Goal: Information Seeking & Learning: Find specific fact

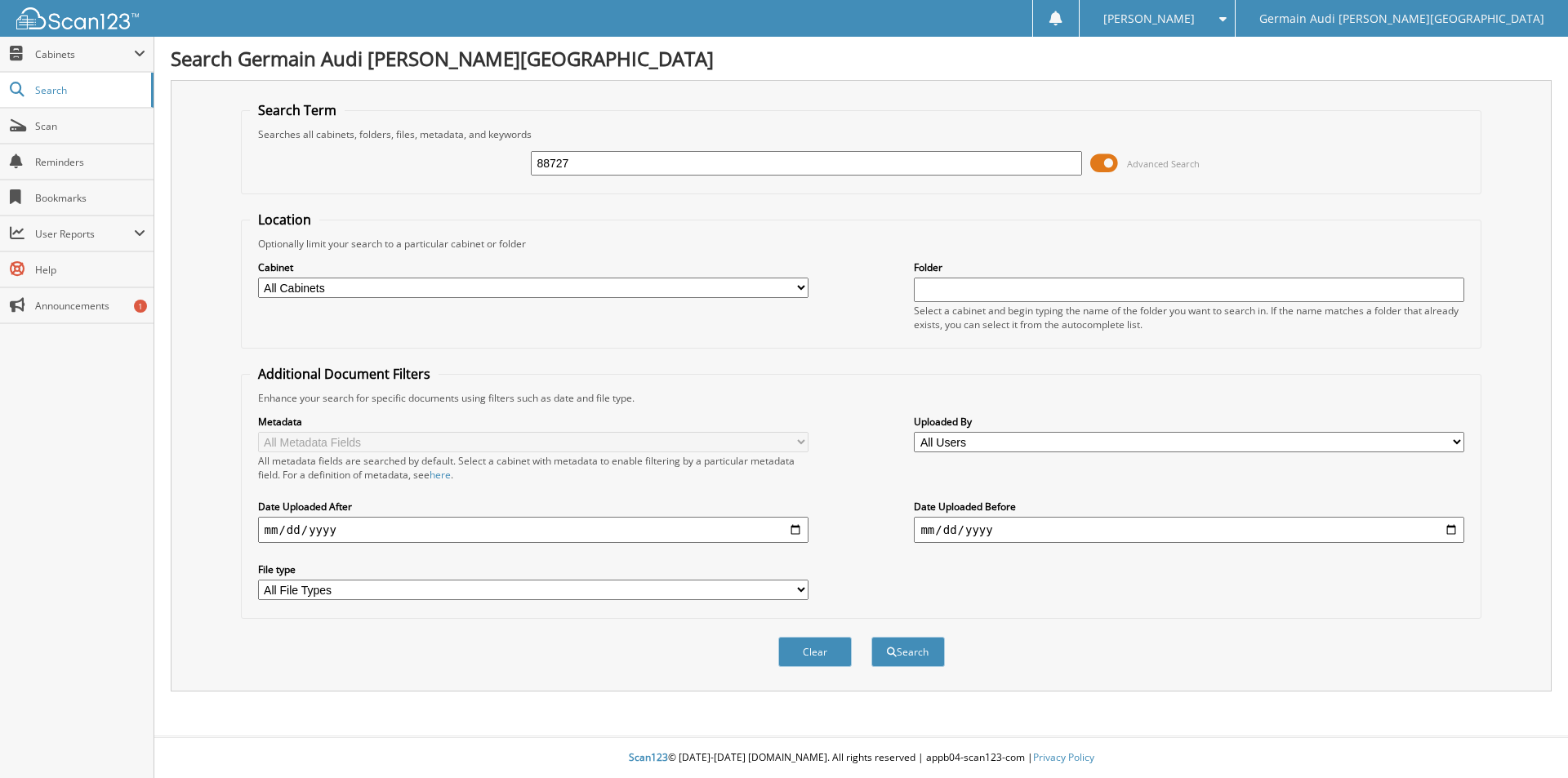
type input "88727"
click at [872, 637] on button "Search" at bounding box center [908, 652] width 73 height 31
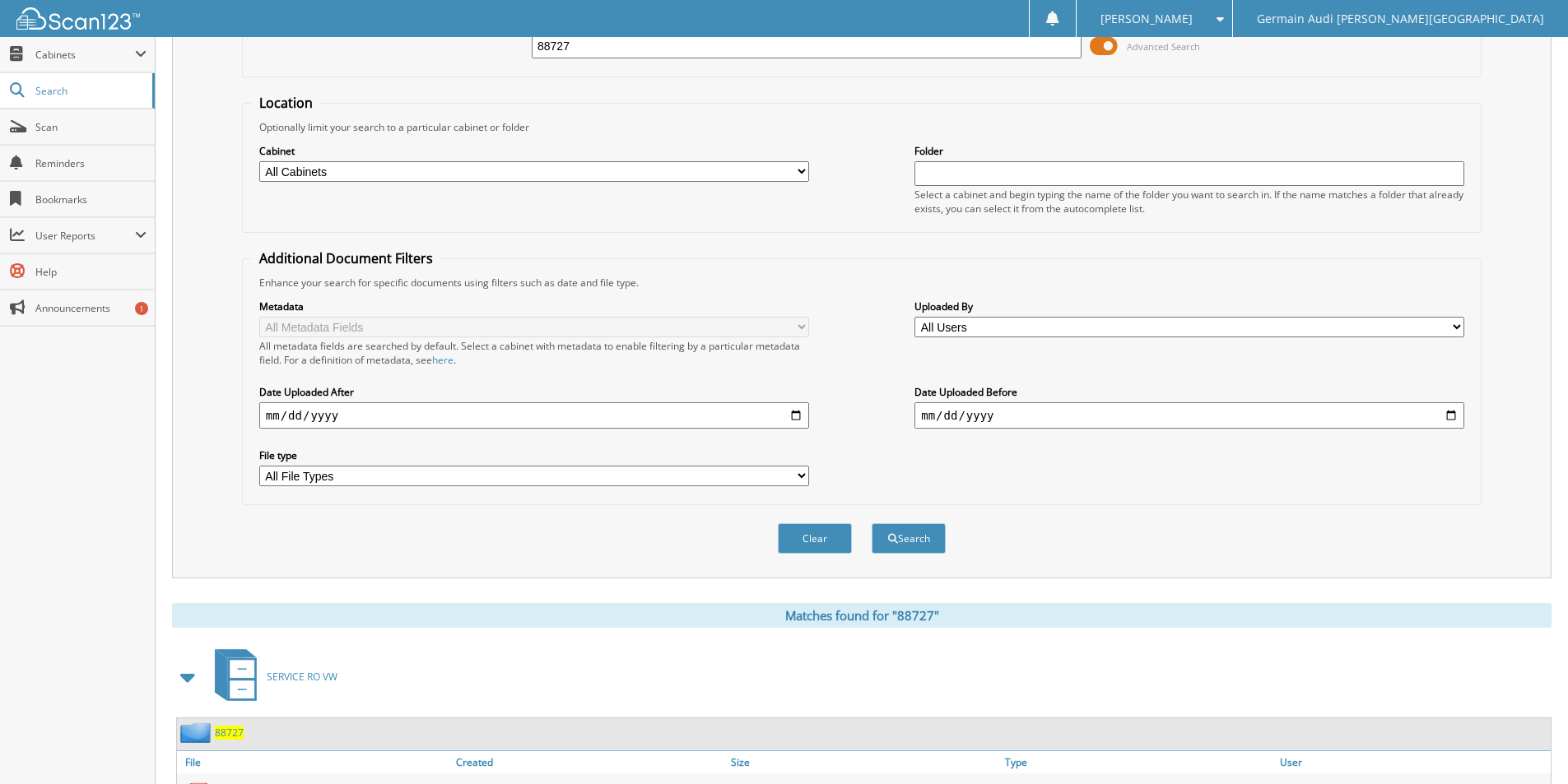
scroll to position [200, 0]
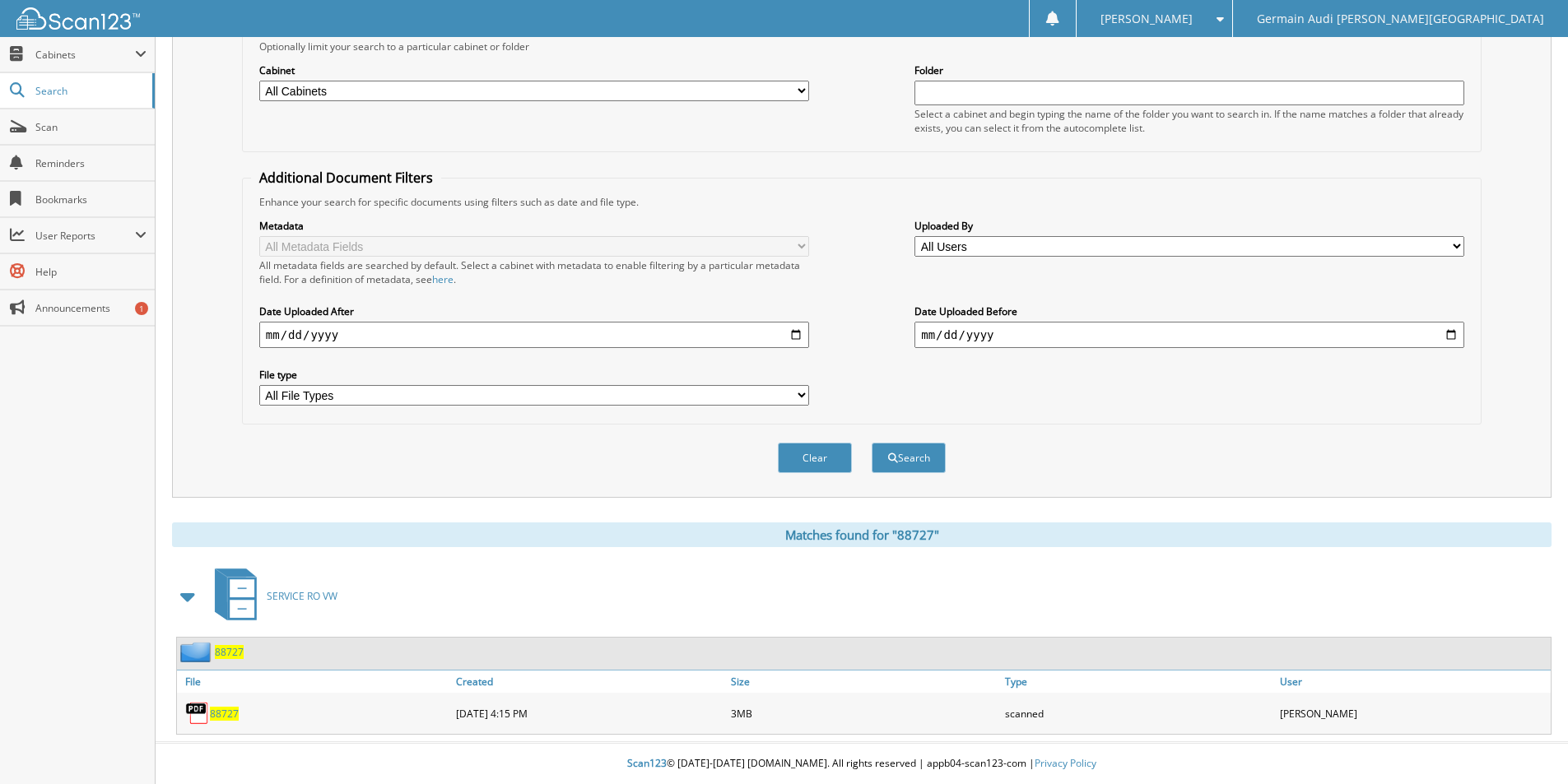
click at [229, 714] on span "88727" at bounding box center [224, 713] width 29 height 14
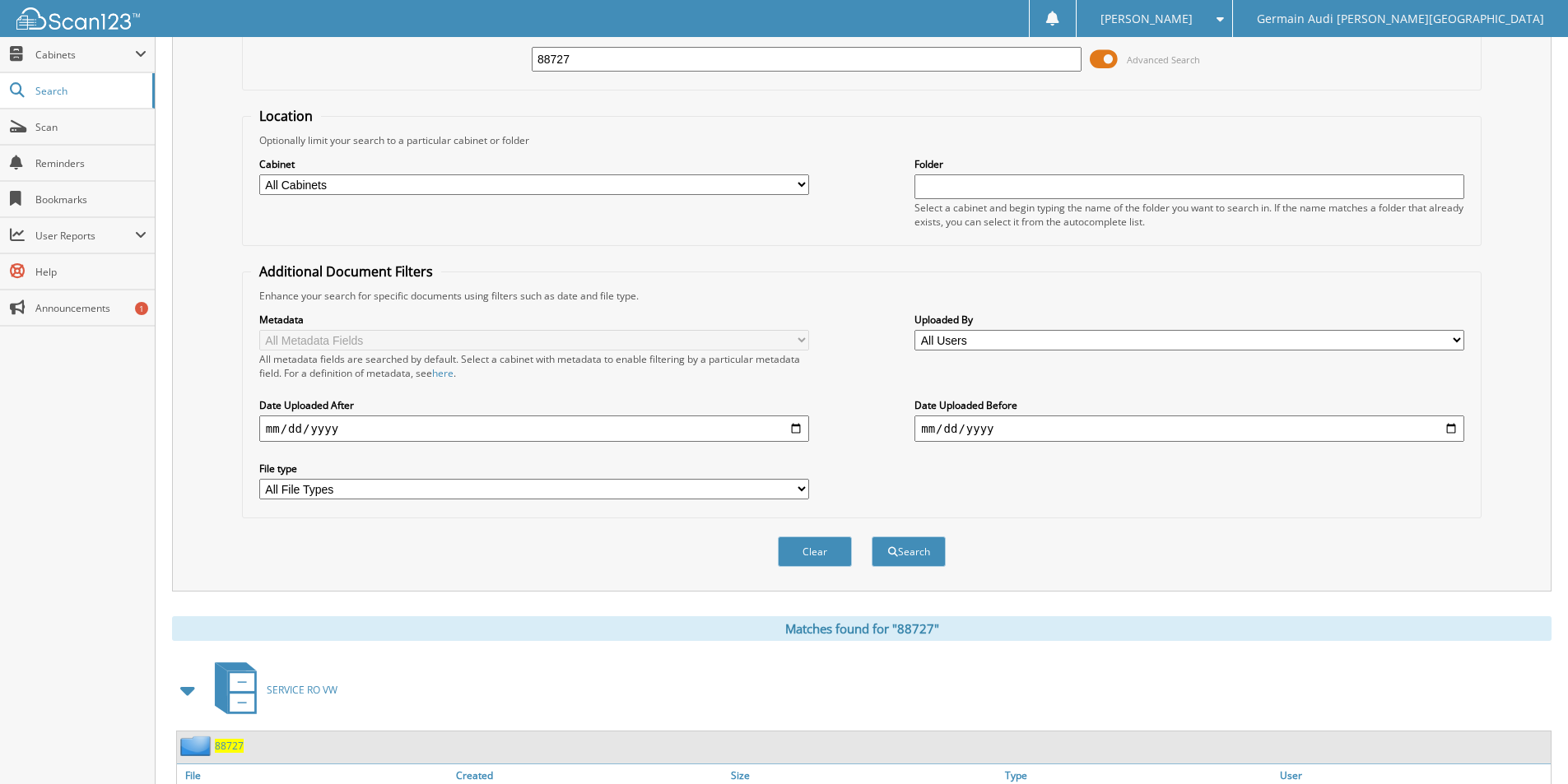
scroll to position [0, 0]
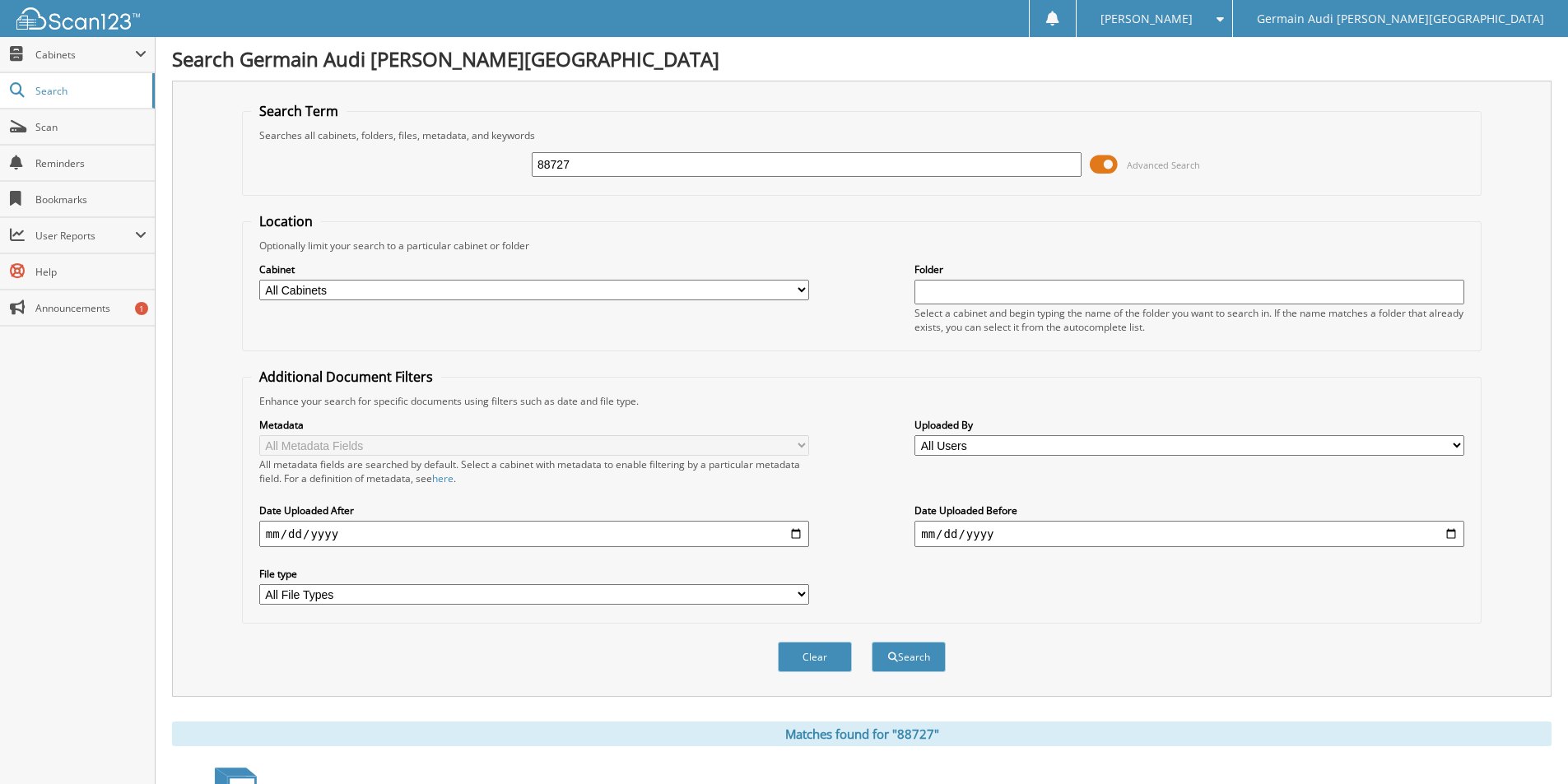
click at [581, 160] on input "88727" at bounding box center [806, 164] width 550 height 24
drag, startPoint x: 581, startPoint y: 160, endPoint x: 831, endPoint y: 208, distance: 254.6
click at [592, 161] on input "88727" at bounding box center [806, 164] width 550 height 24
type input "88890"
click at [918, 659] on button "Search" at bounding box center [908, 657] width 74 height 31
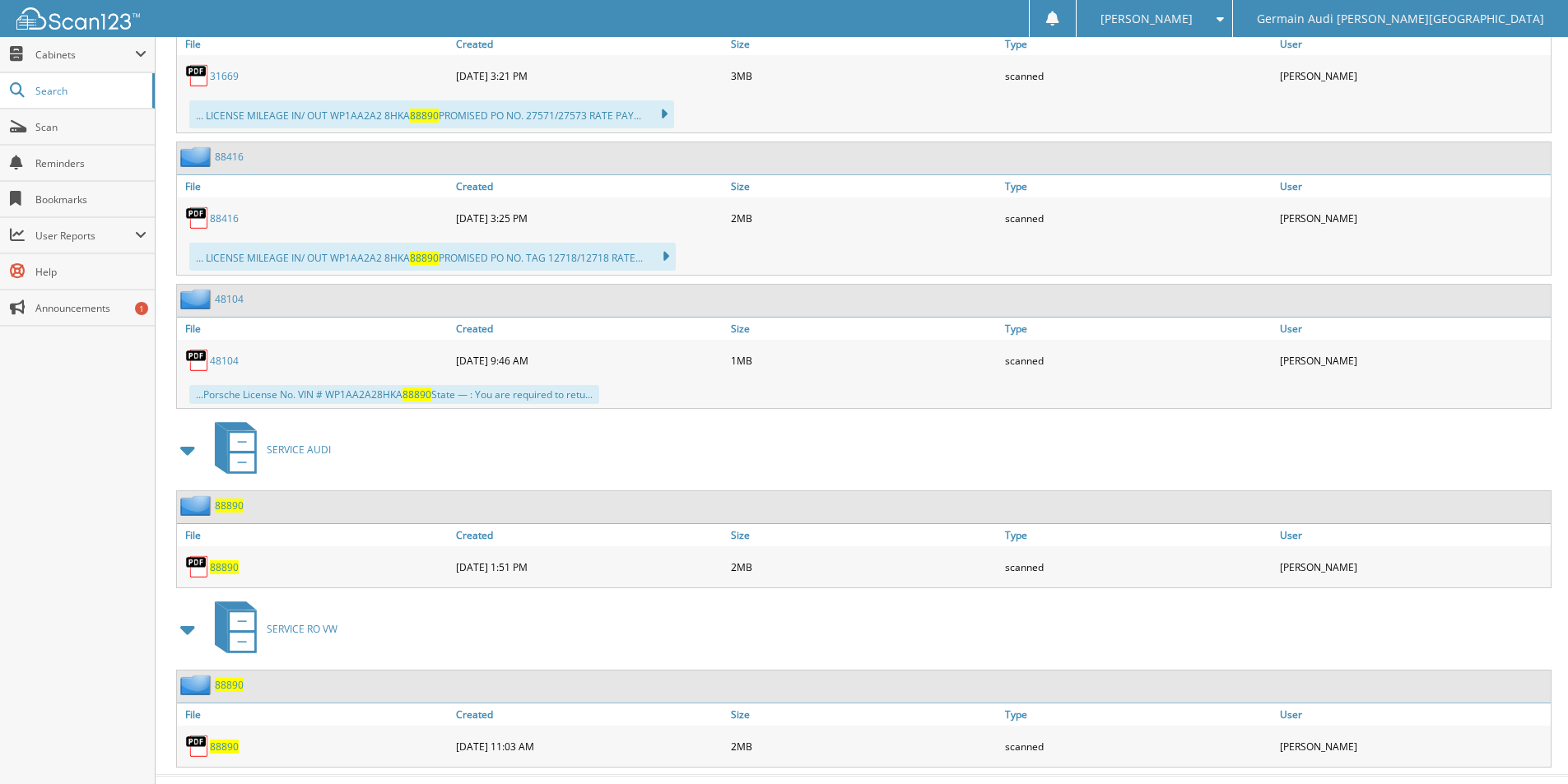
scroll to position [2294, 0]
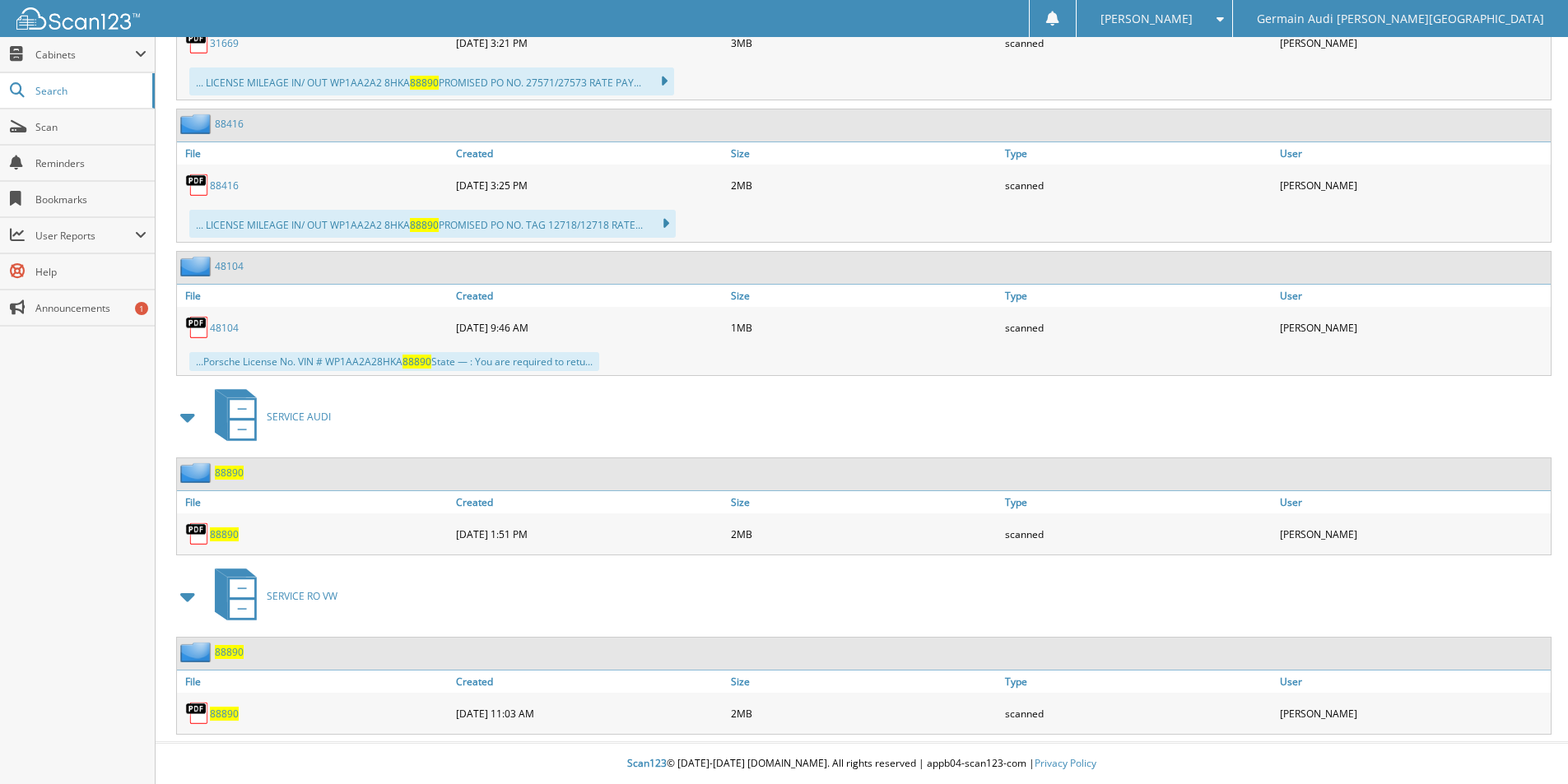
click at [217, 714] on span "88890" at bounding box center [224, 713] width 29 height 14
click at [218, 707] on span "88890" at bounding box center [224, 713] width 29 height 14
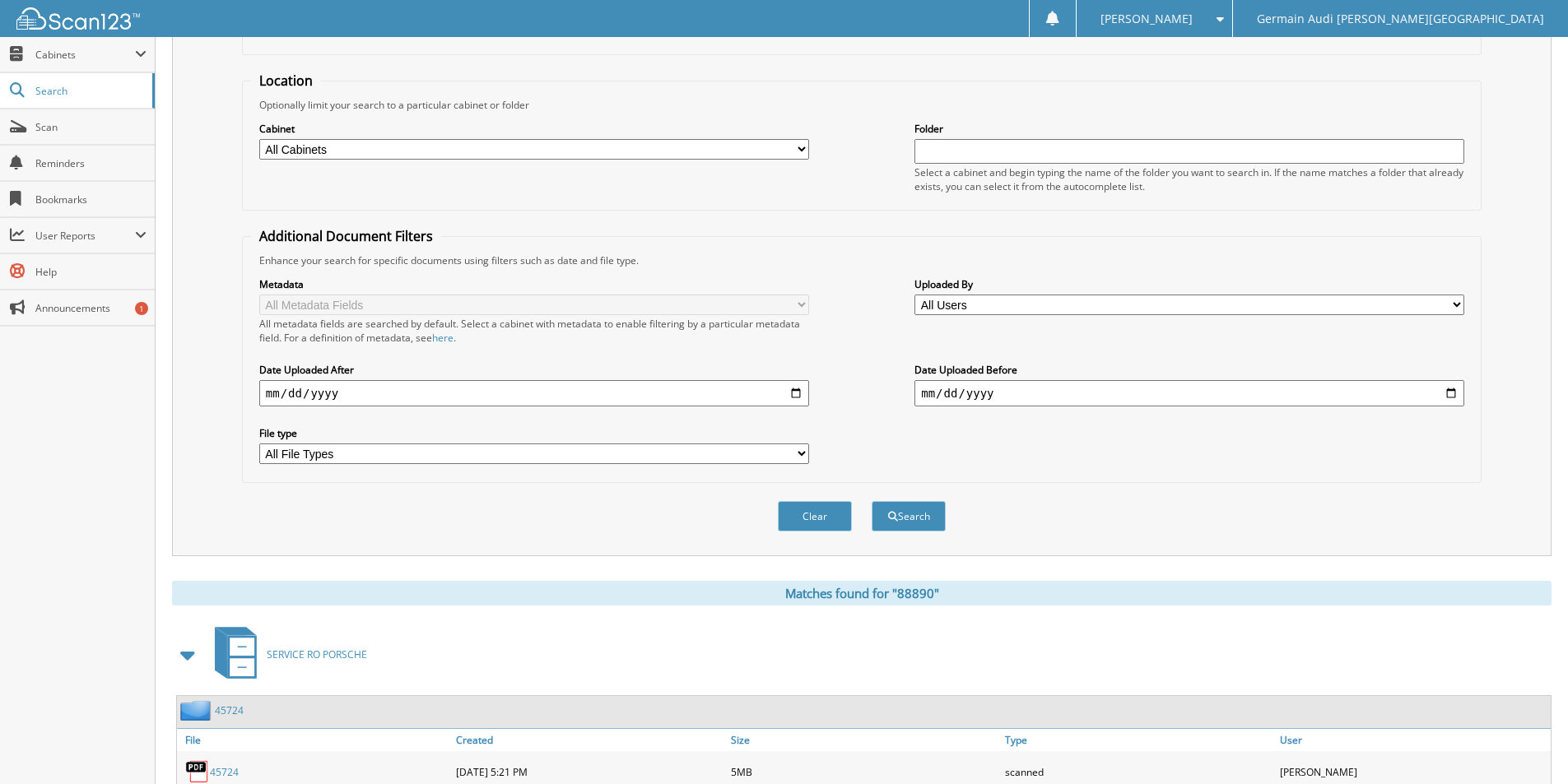
scroll to position [115, 0]
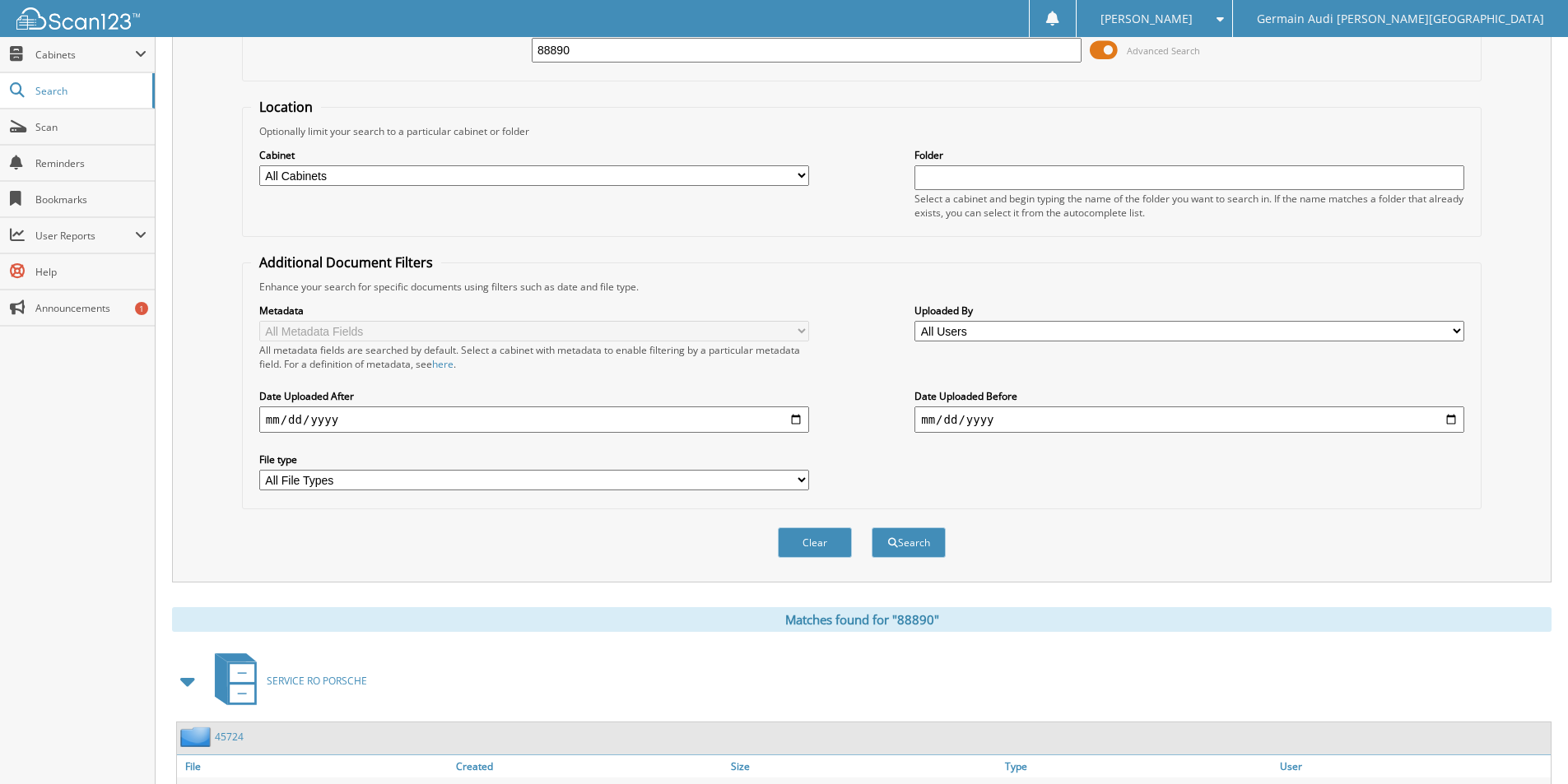
click at [597, 55] on input "88890" at bounding box center [806, 50] width 550 height 24
click at [596, 55] on input "88890" at bounding box center [806, 50] width 550 height 24
type input "88921"
click at [872, 527] on button "Search" at bounding box center [908, 542] width 74 height 31
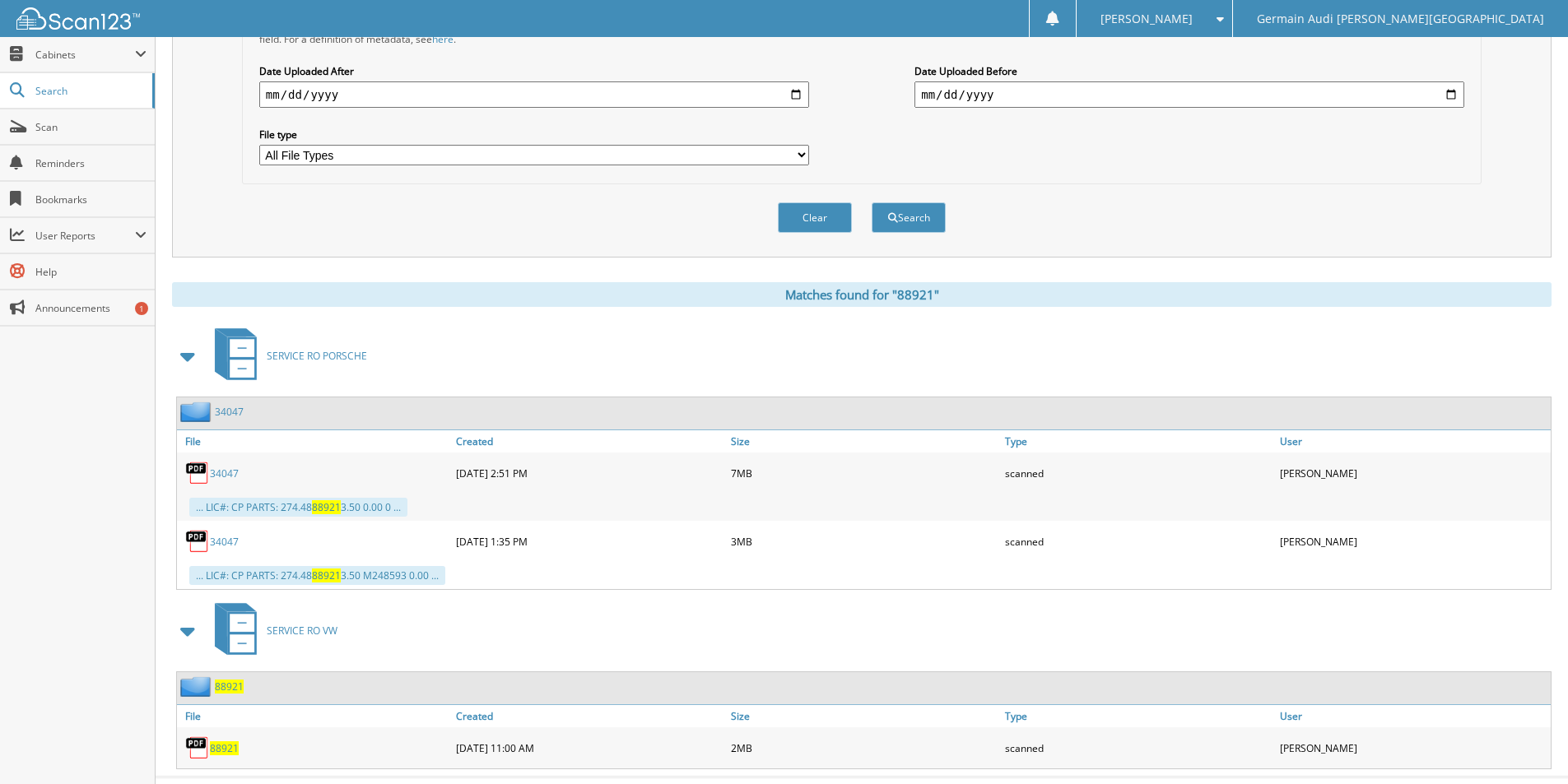
scroll to position [475, 0]
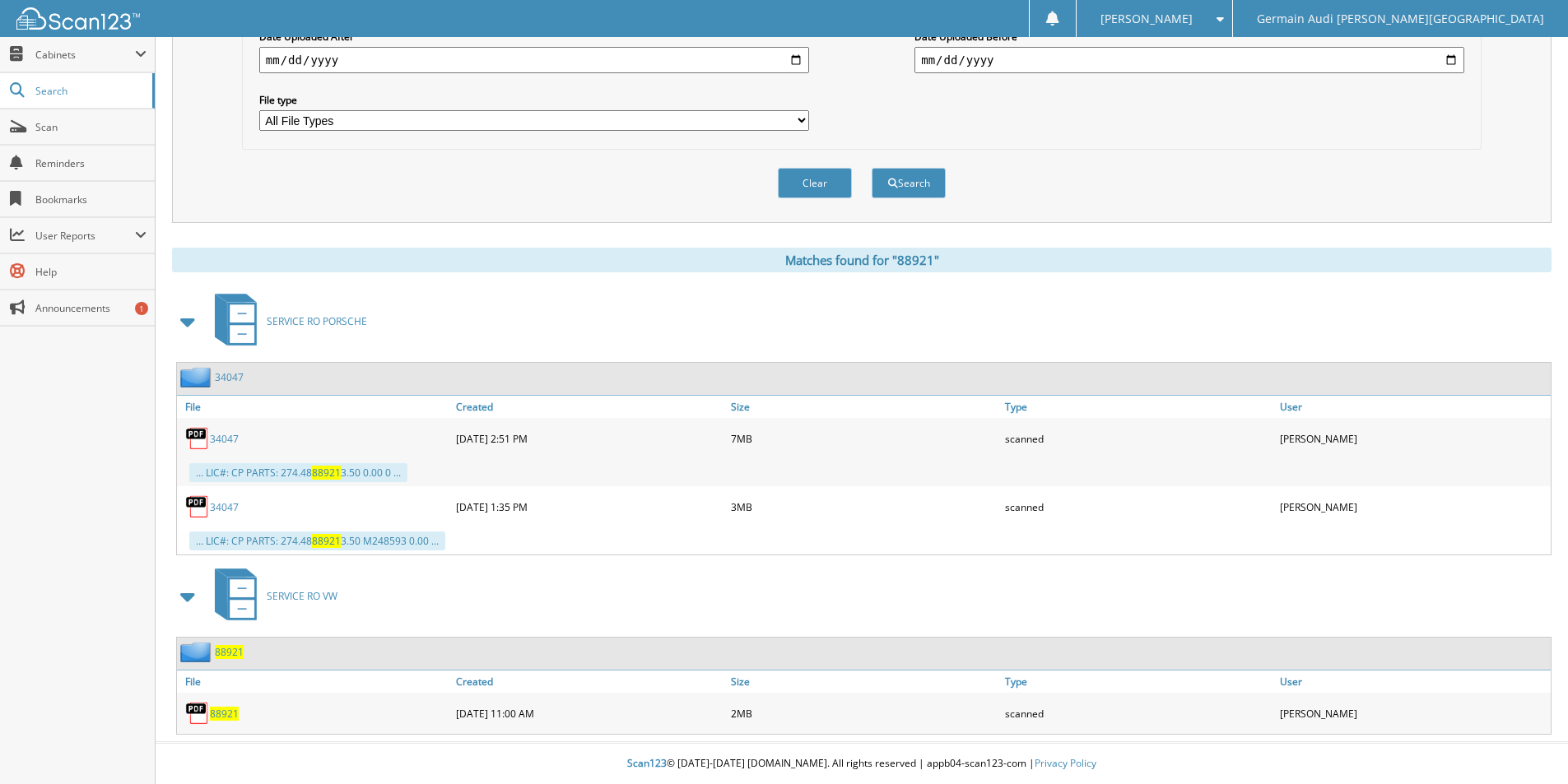
click at [222, 719] on span "88921" at bounding box center [224, 713] width 29 height 14
click at [222, 718] on span "88921" at bounding box center [224, 713] width 29 height 14
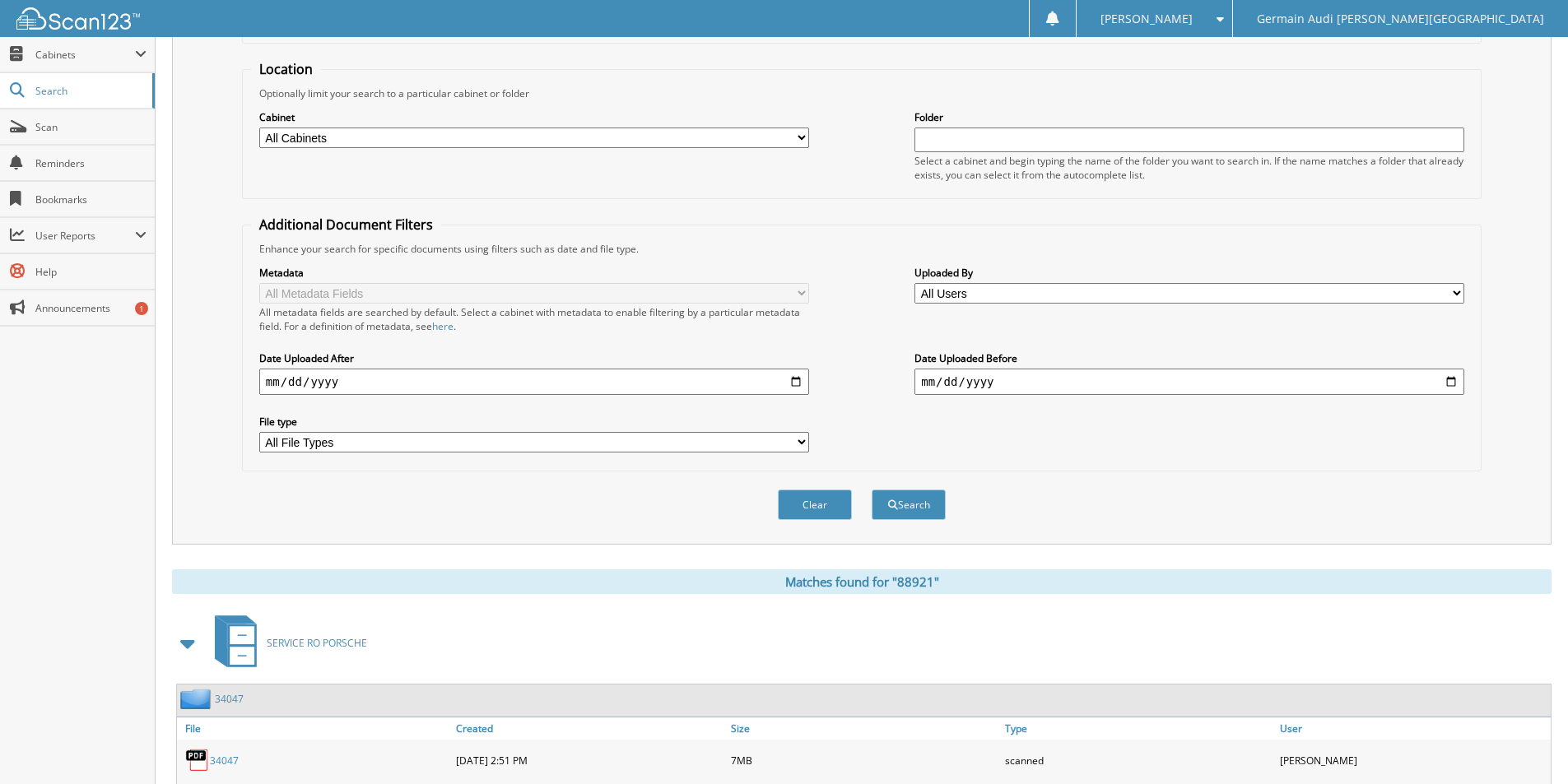
scroll to position [0, 0]
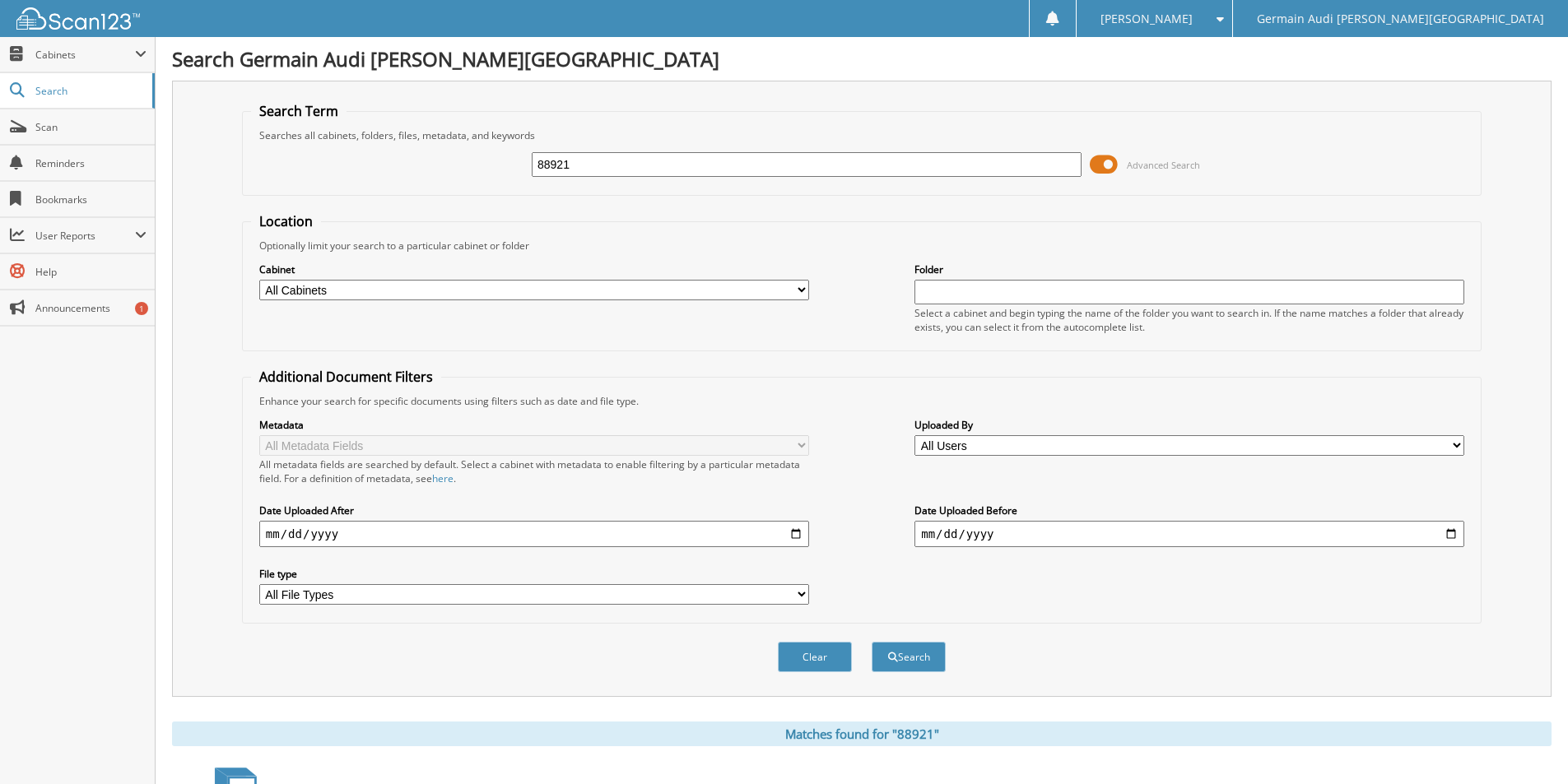
click at [600, 164] on input "88921" at bounding box center [806, 164] width 550 height 24
drag, startPoint x: 600, startPoint y: 164, endPoint x: 752, endPoint y: 171, distance: 152.2
click at [606, 164] on input "88921" at bounding box center [806, 164] width 550 height 24
type input "41968"
click at [872, 642] on button "Search" at bounding box center [908, 657] width 74 height 31
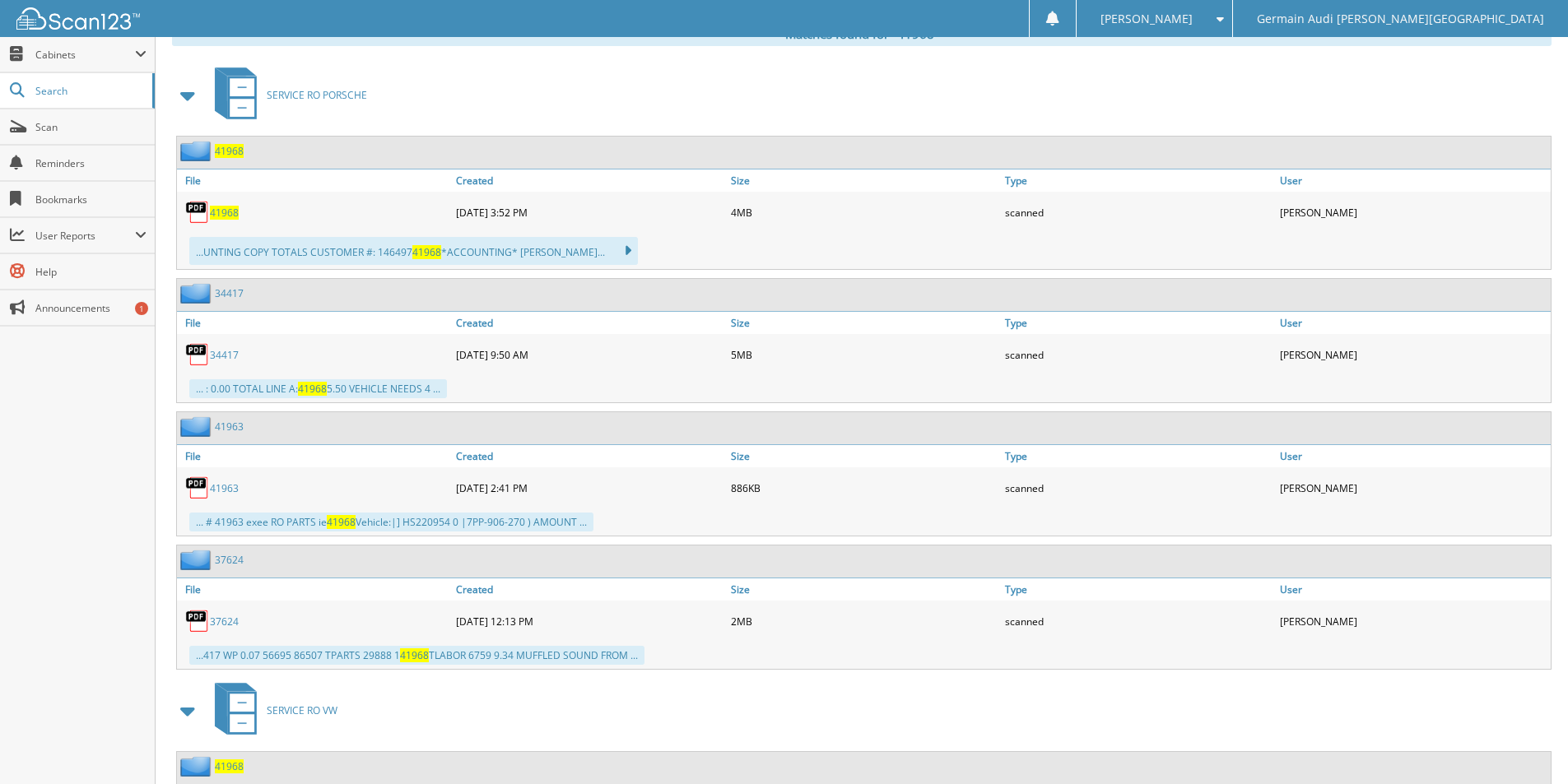
scroll to position [987, 0]
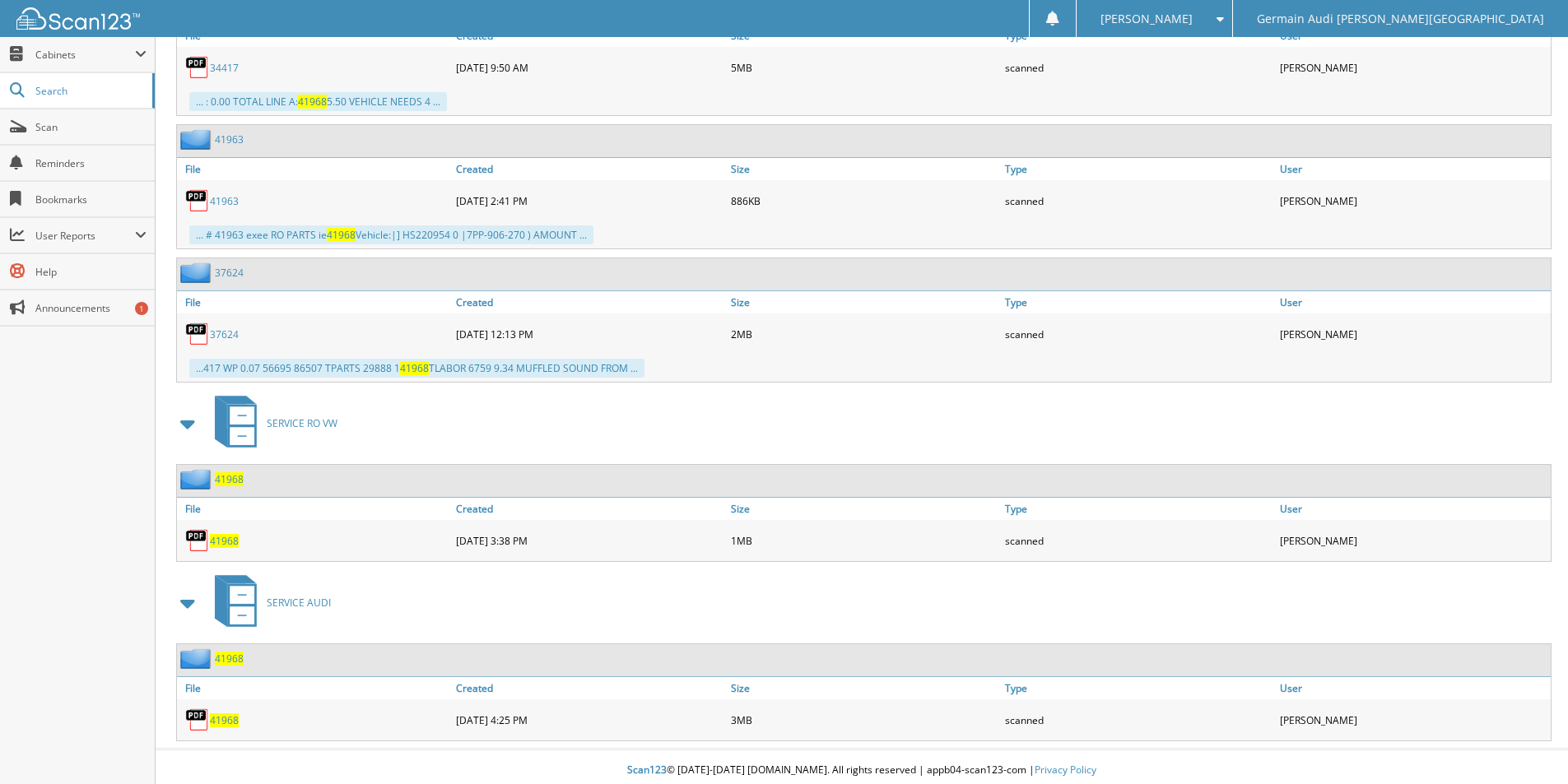
click at [225, 718] on span "41968" at bounding box center [224, 721] width 29 height 14
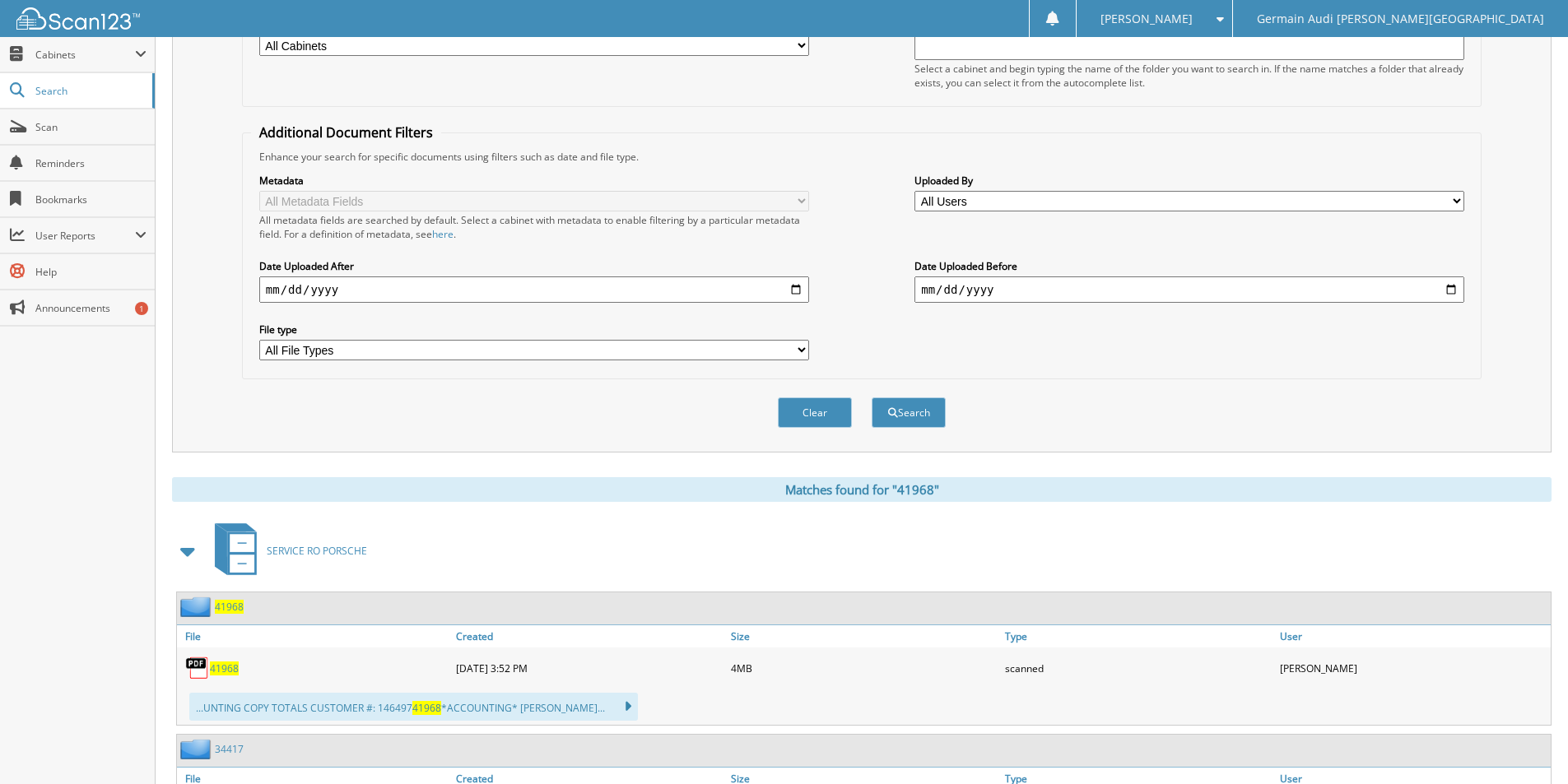
scroll to position [0, 0]
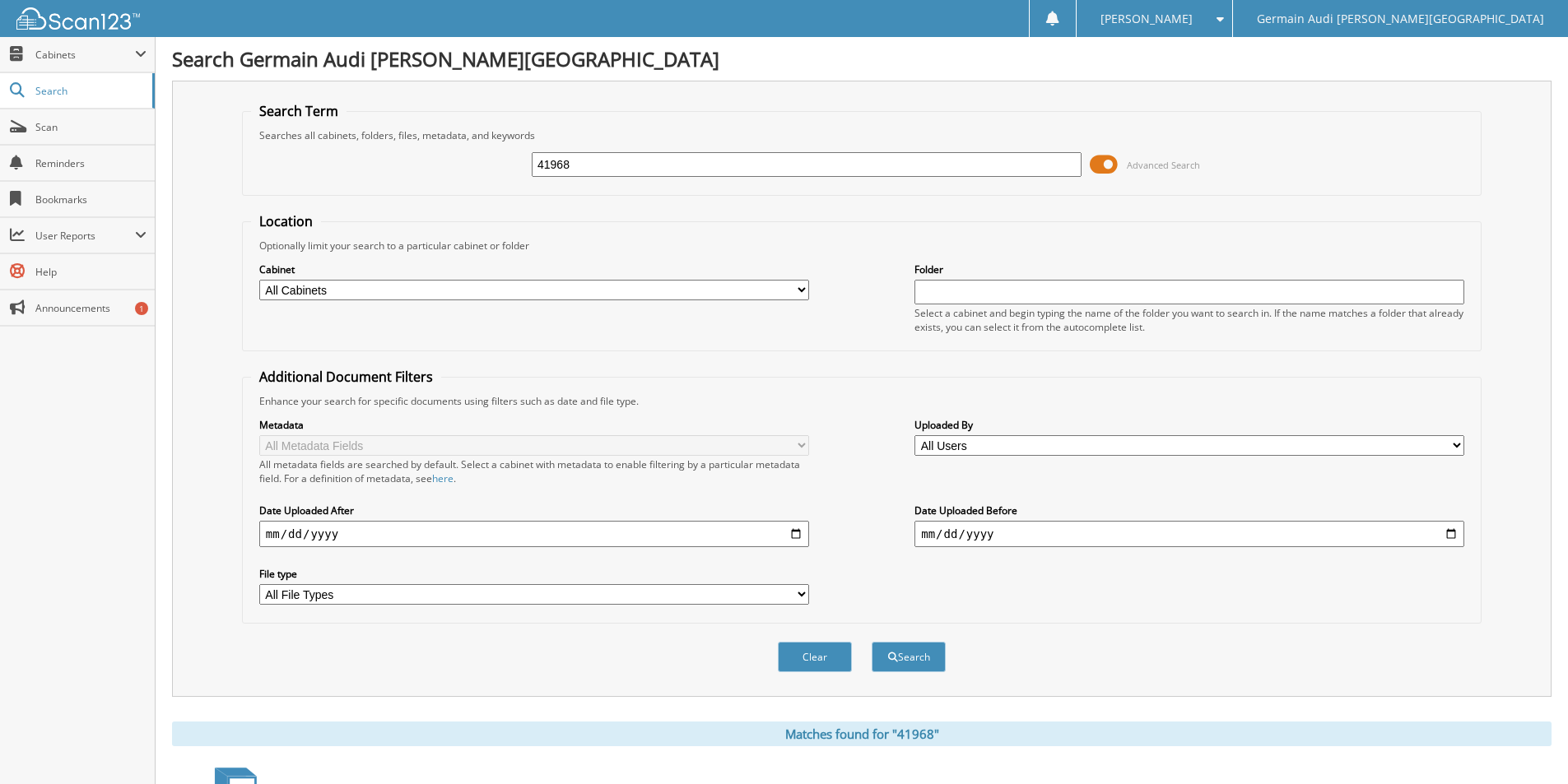
click at [577, 163] on input "41968" at bounding box center [806, 164] width 550 height 24
click at [579, 163] on input "41968" at bounding box center [806, 164] width 550 height 24
type input "42339"
click at [872, 642] on button "Search" at bounding box center [908, 657] width 74 height 31
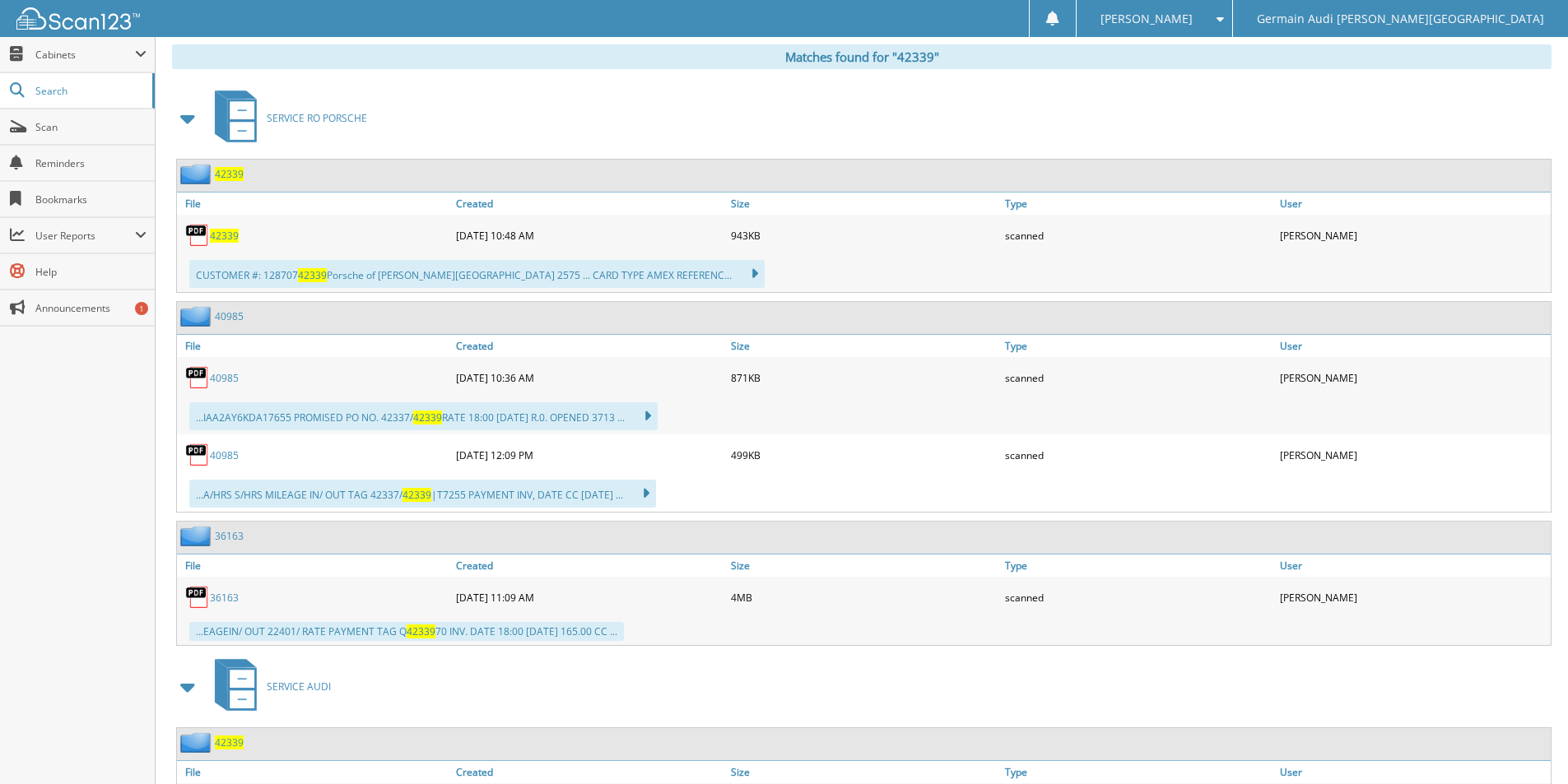
scroll to position [769, 0]
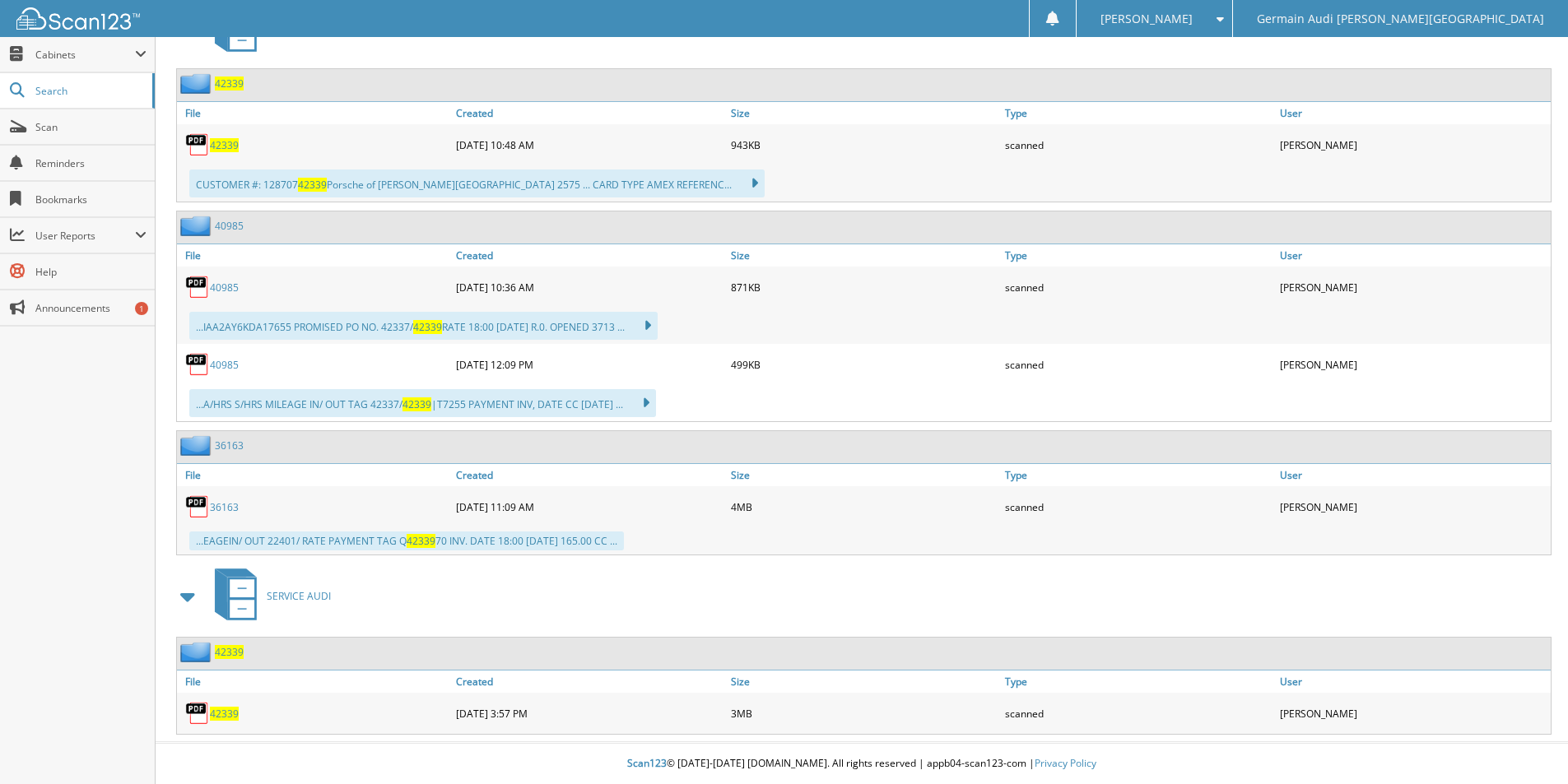
click at [224, 714] on span "42339" at bounding box center [224, 713] width 29 height 14
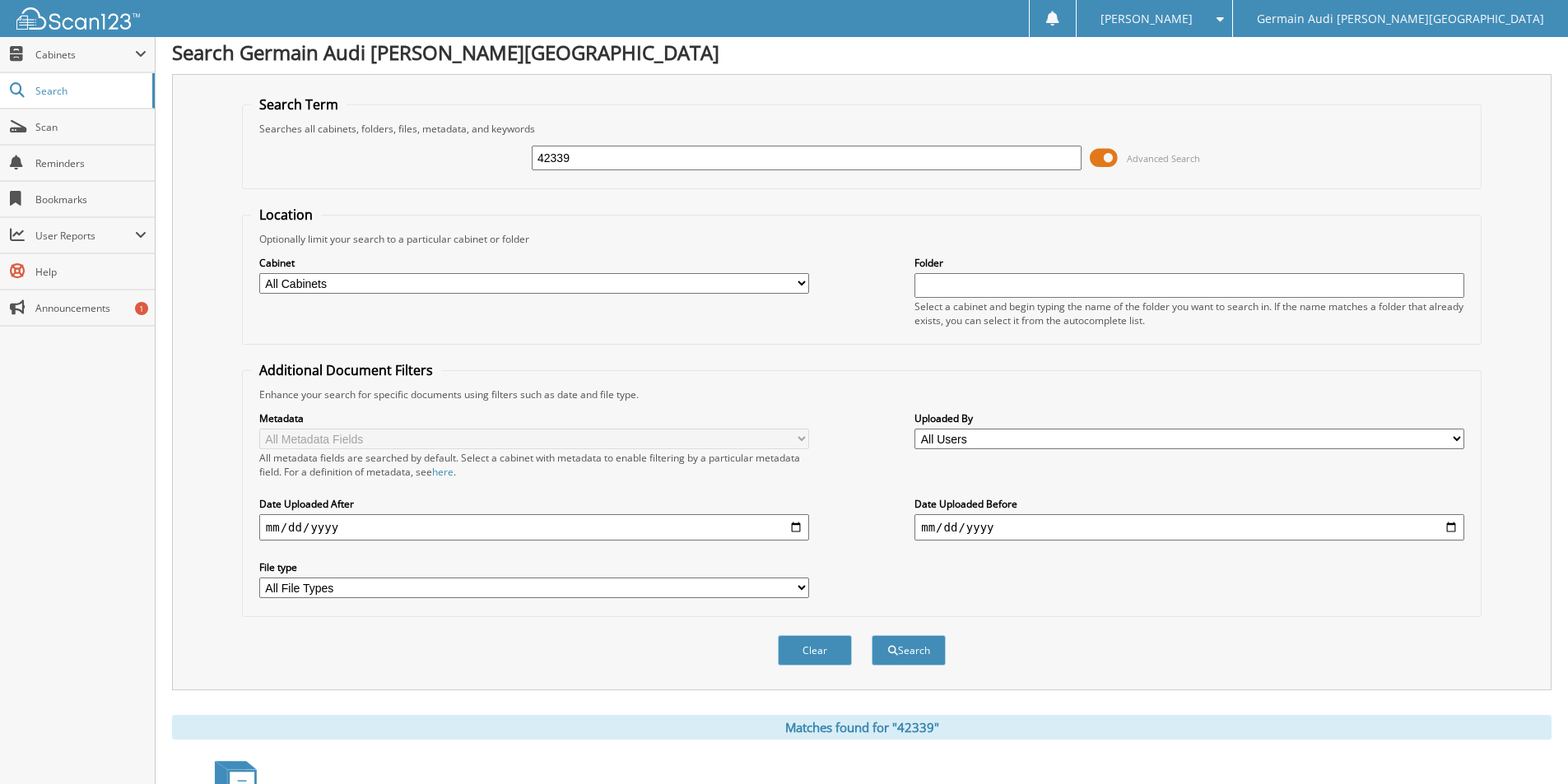
scroll to position [0, 0]
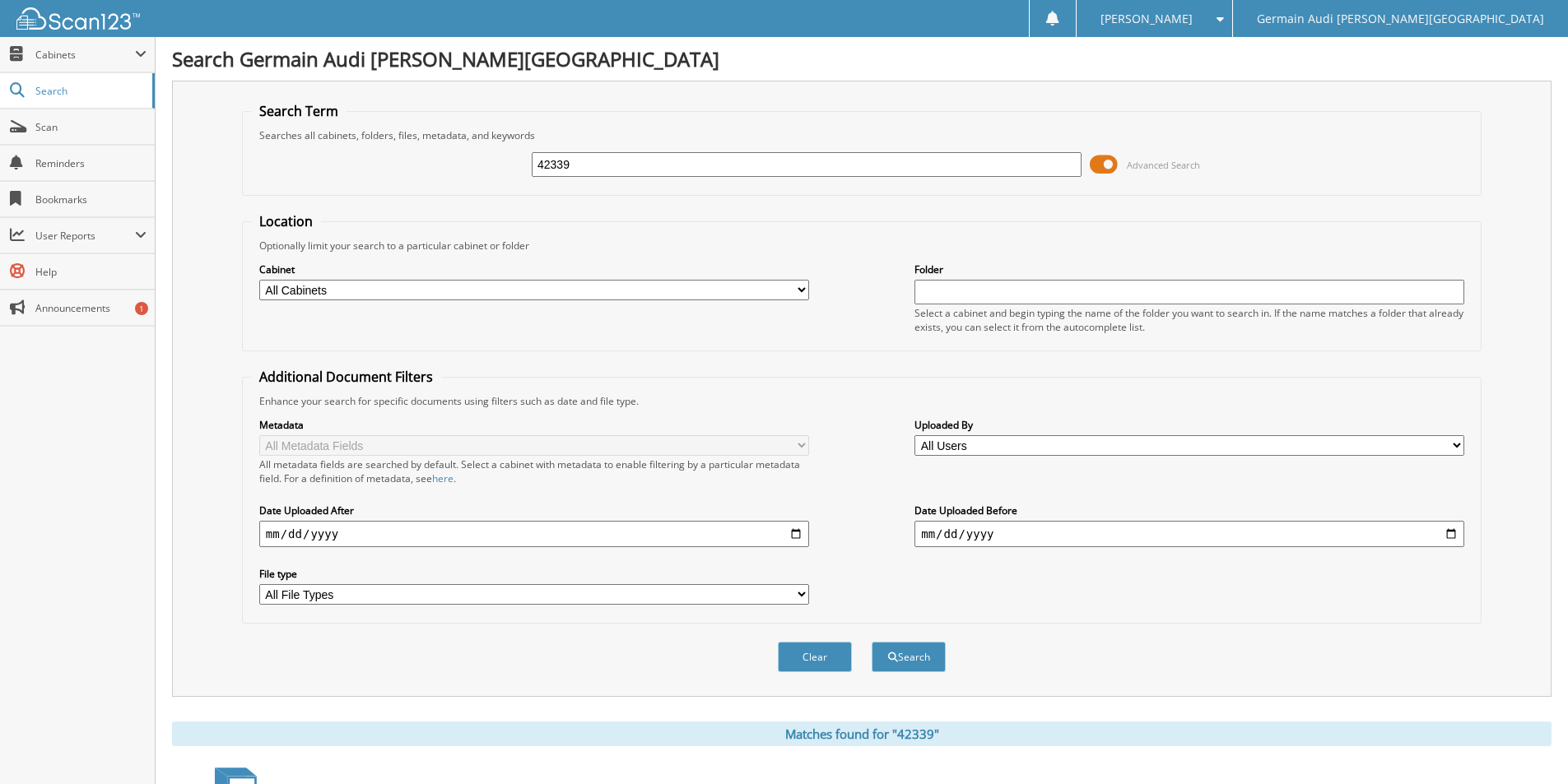
click at [574, 168] on input "42339" at bounding box center [806, 164] width 550 height 24
type input "42067"
click at [900, 643] on button "Search" at bounding box center [908, 657] width 74 height 31
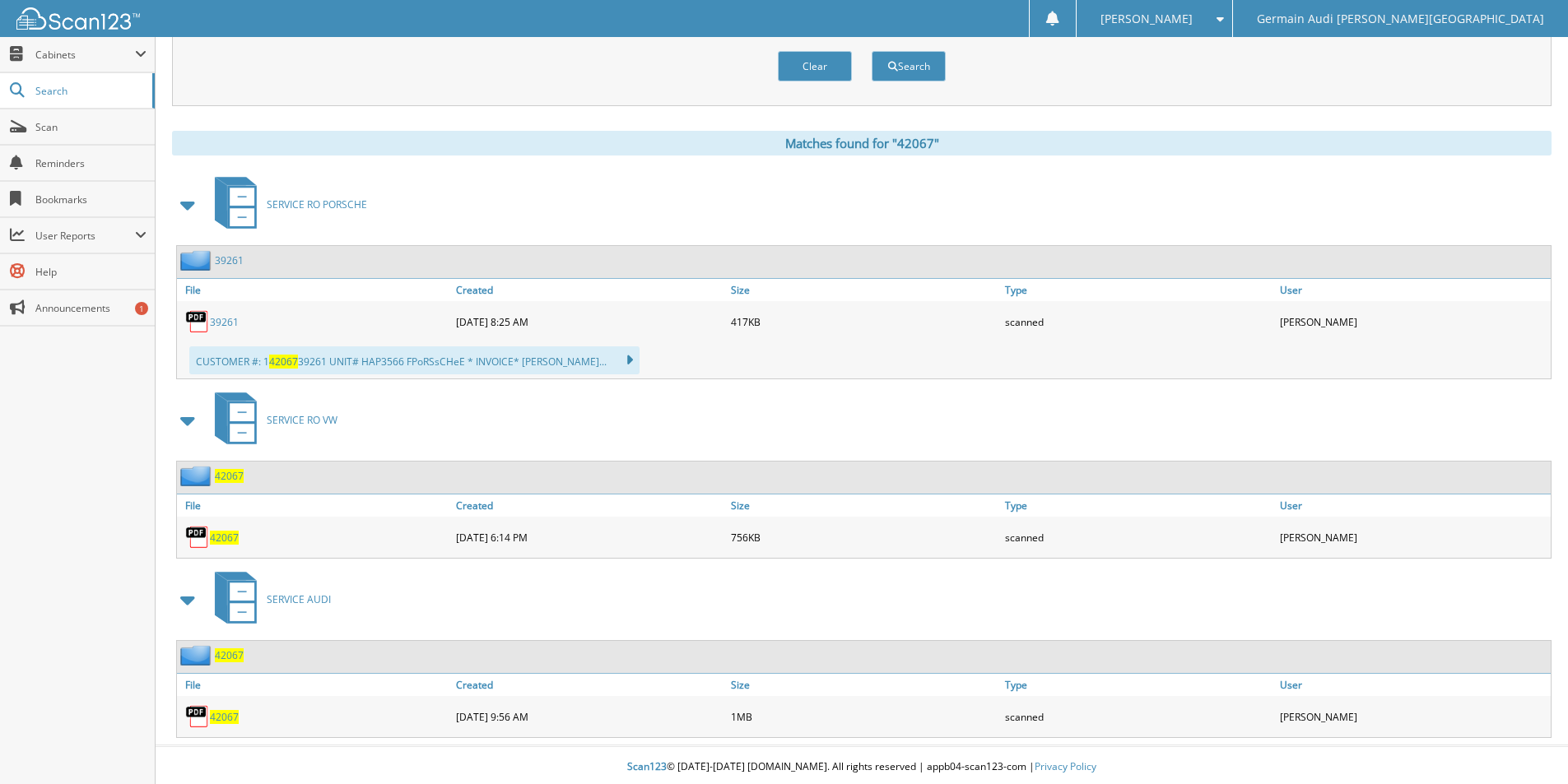
scroll to position [595, 0]
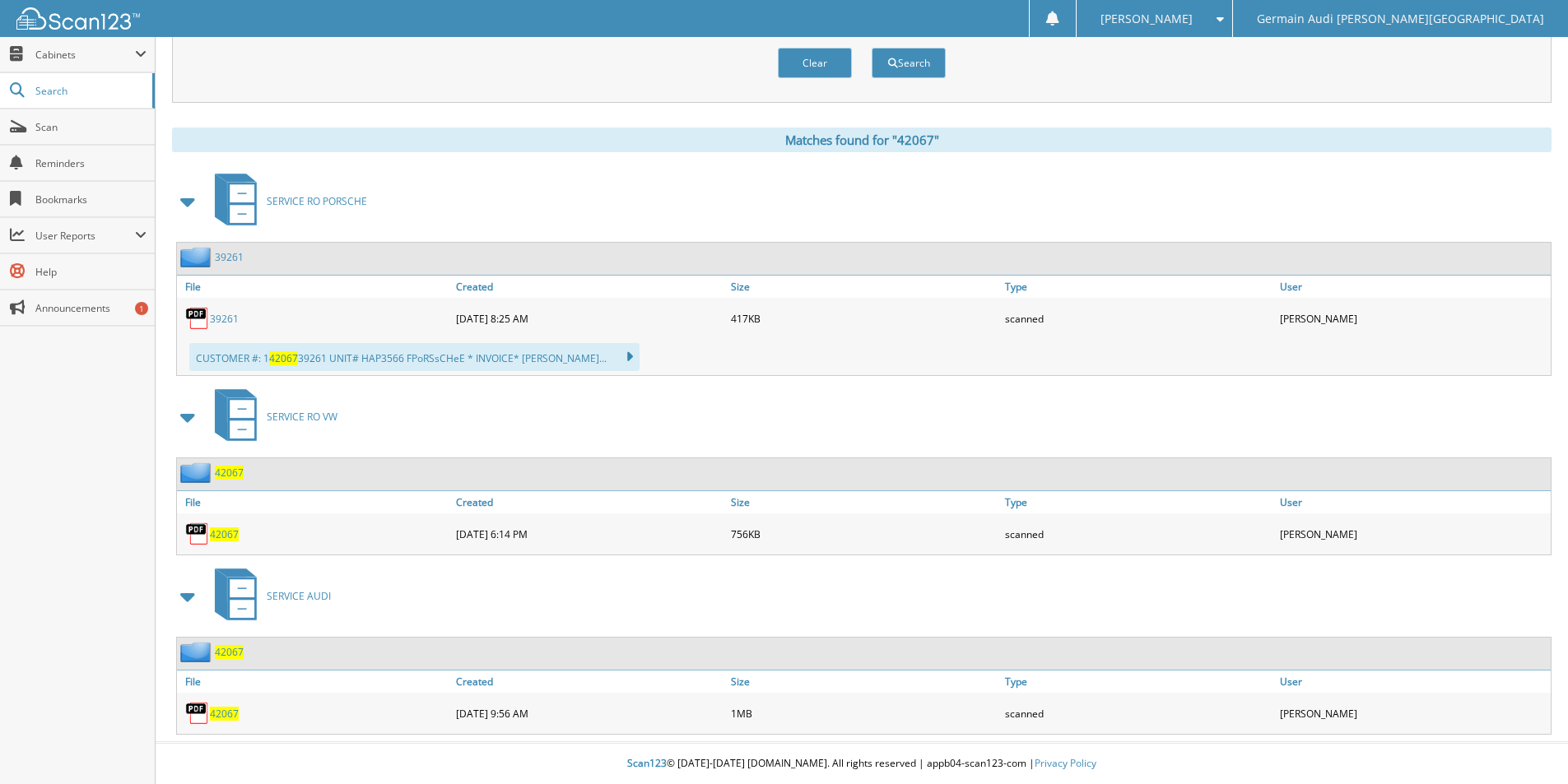
click at [226, 719] on span "42067" at bounding box center [224, 713] width 29 height 14
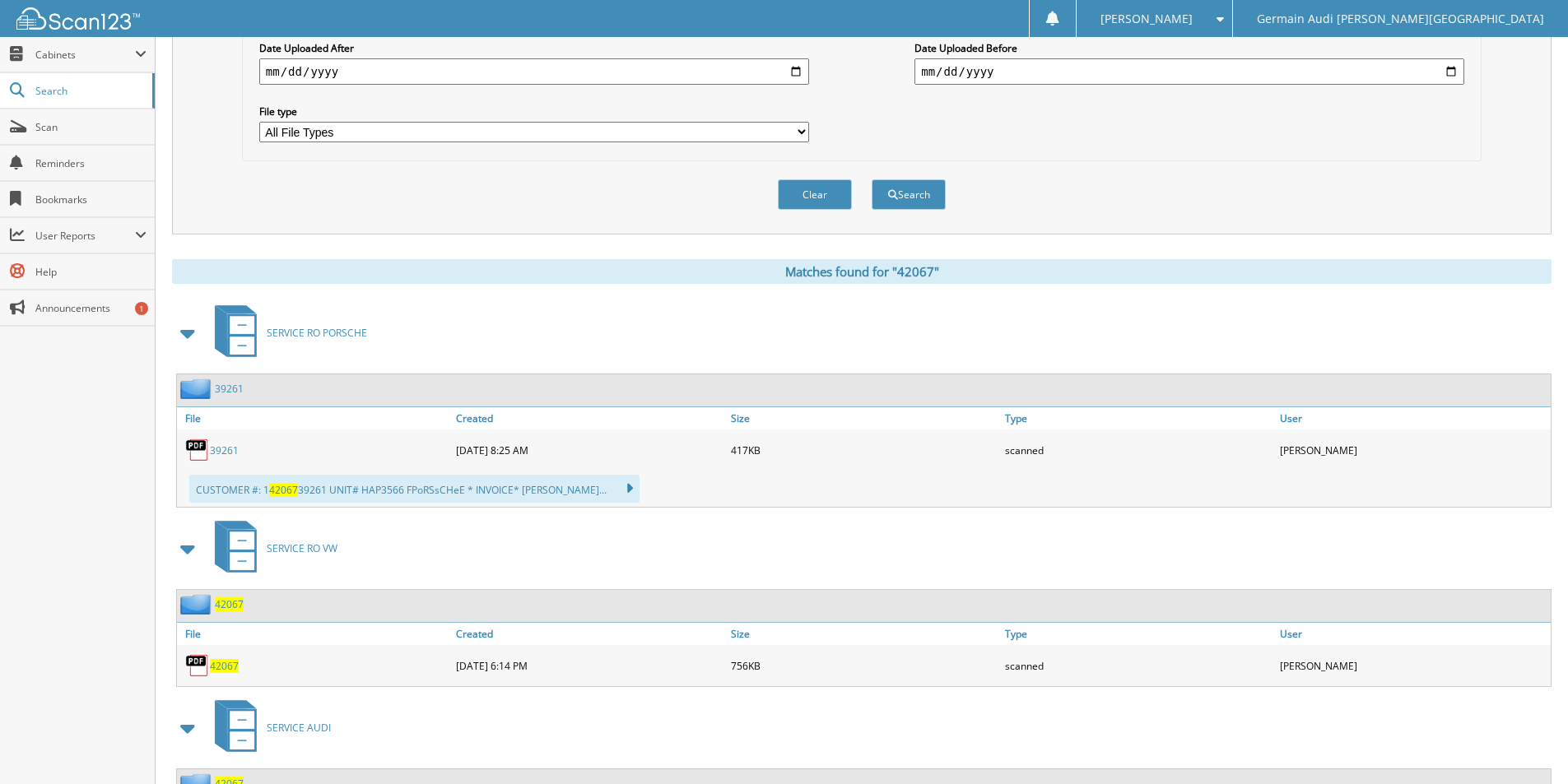
scroll to position [0, 0]
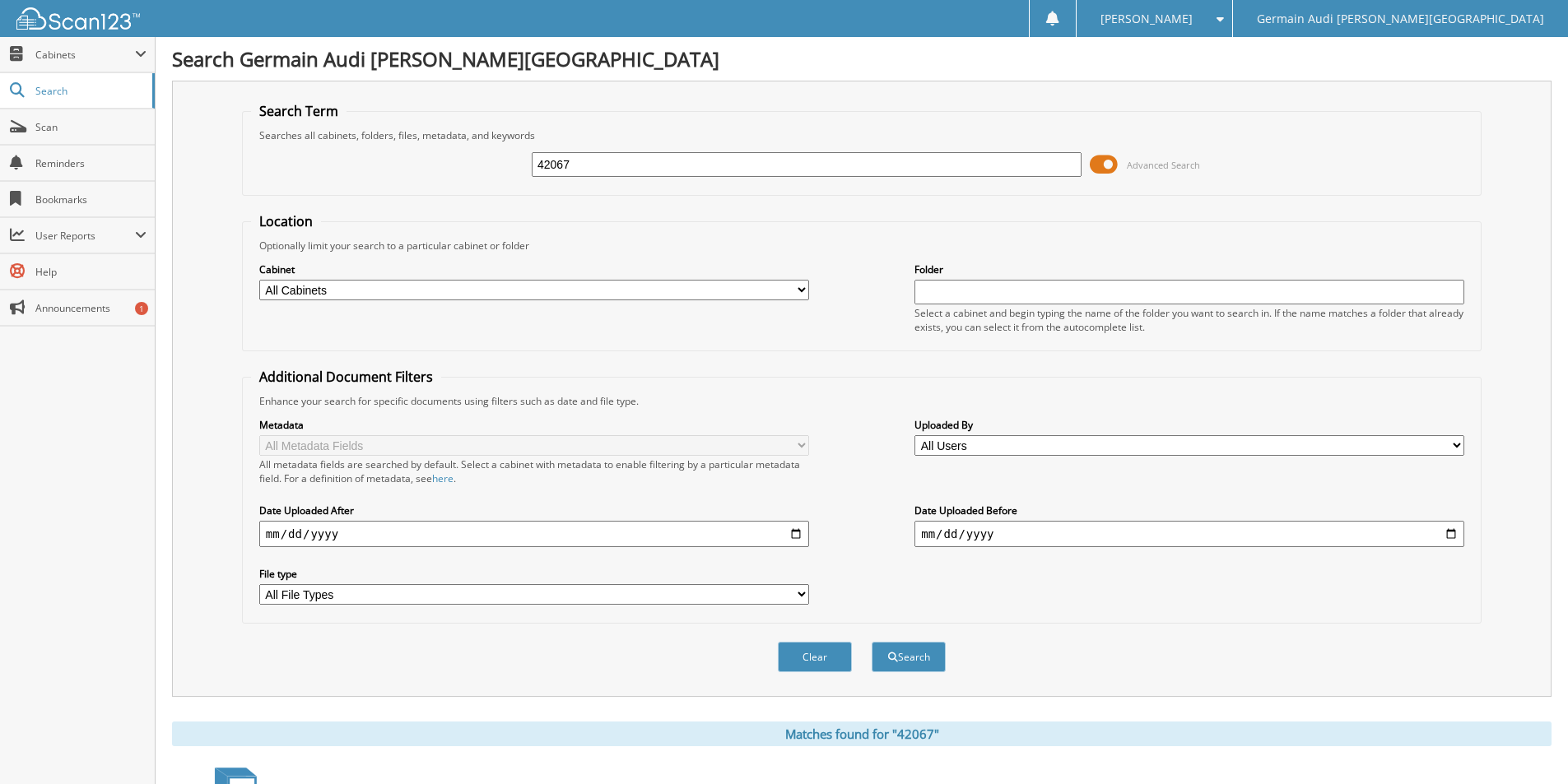
click at [575, 161] on input "42067" at bounding box center [806, 164] width 550 height 24
type input "42385"
click at [872, 642] on button "Search" at bounding box center [908, 657] width 74 height 31
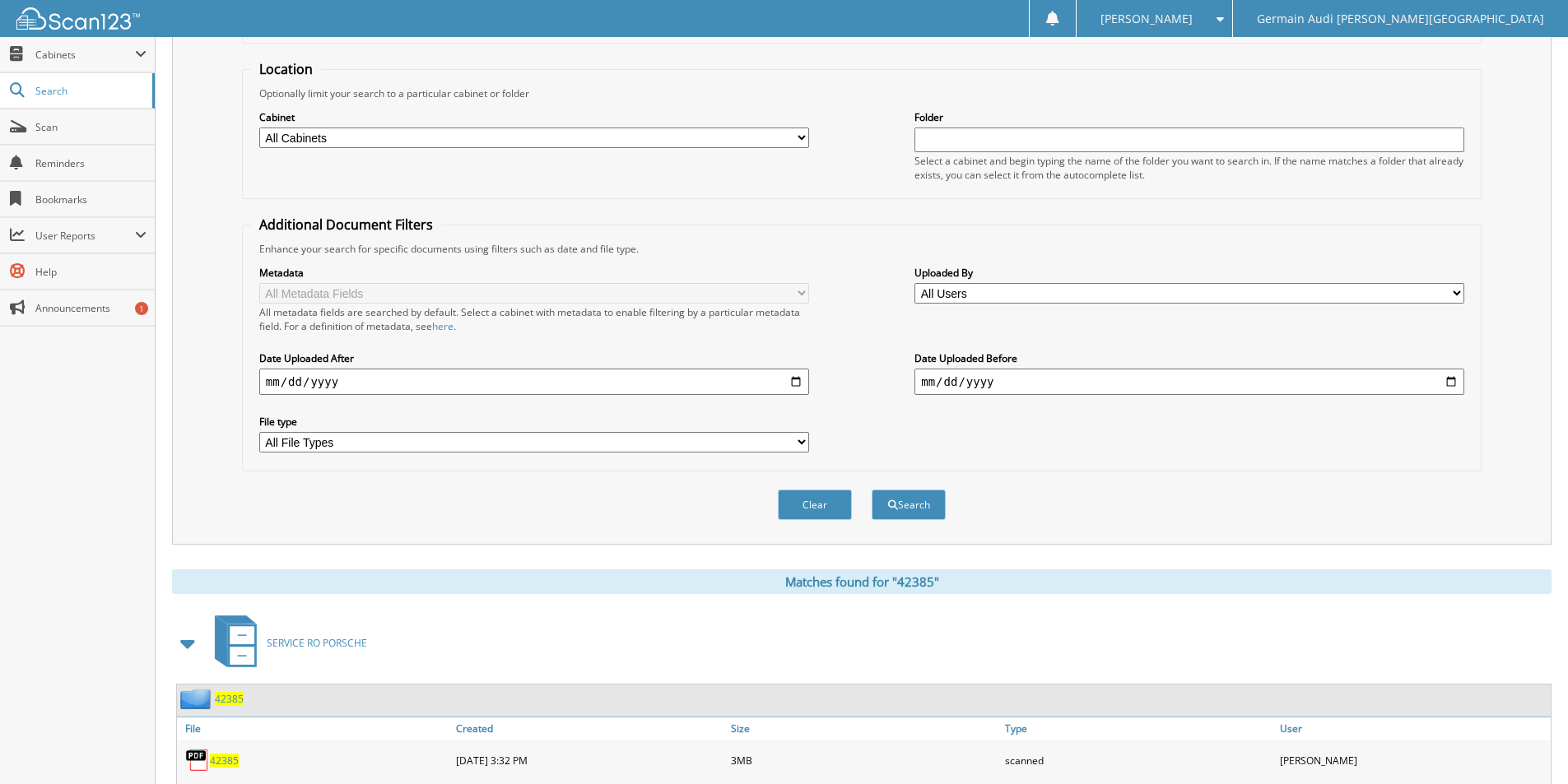
scroll to position [415, 0]
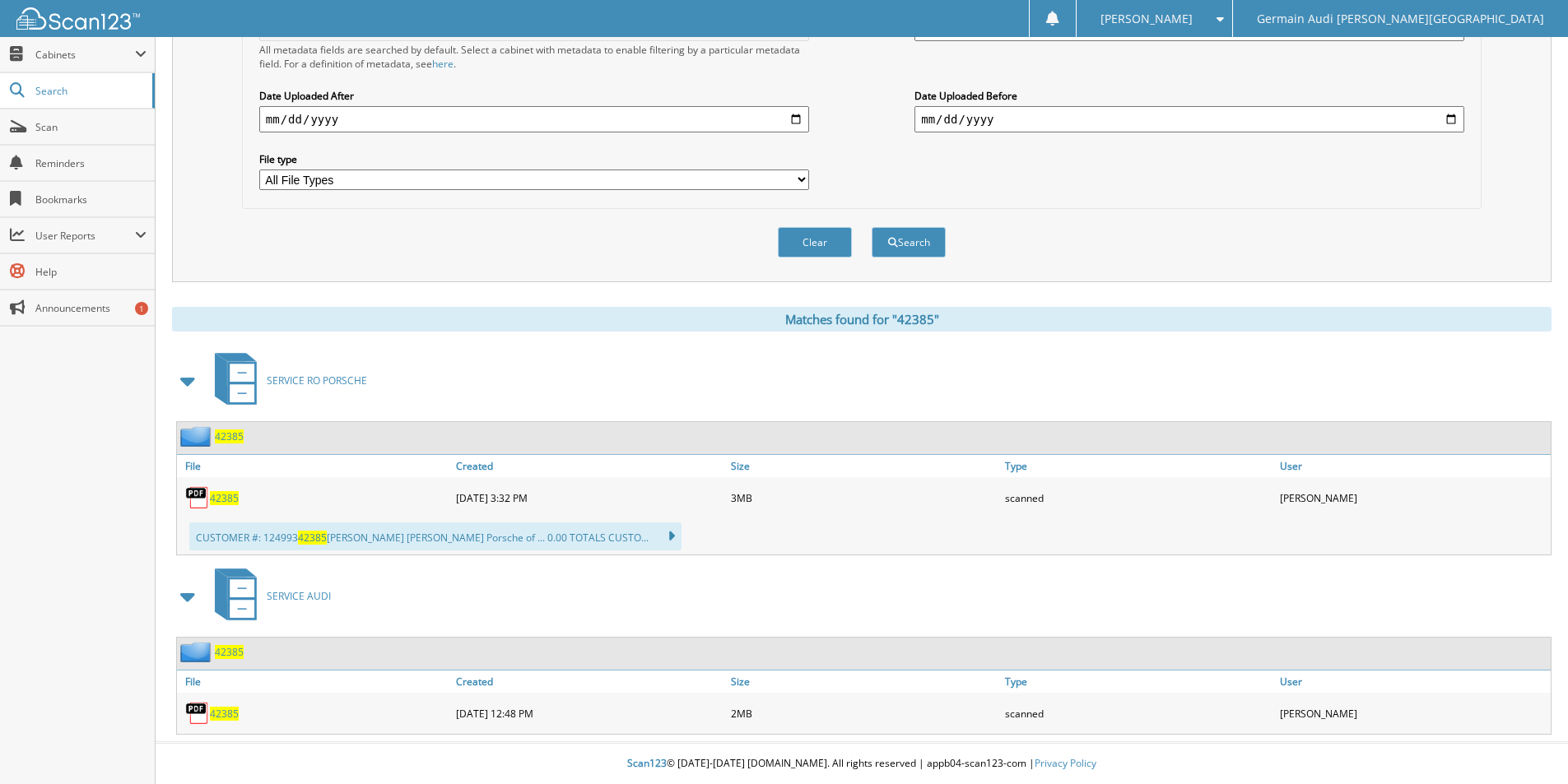
click at [220, 714] on span "42385" at bounding box center [224, 713] width 29 height 14
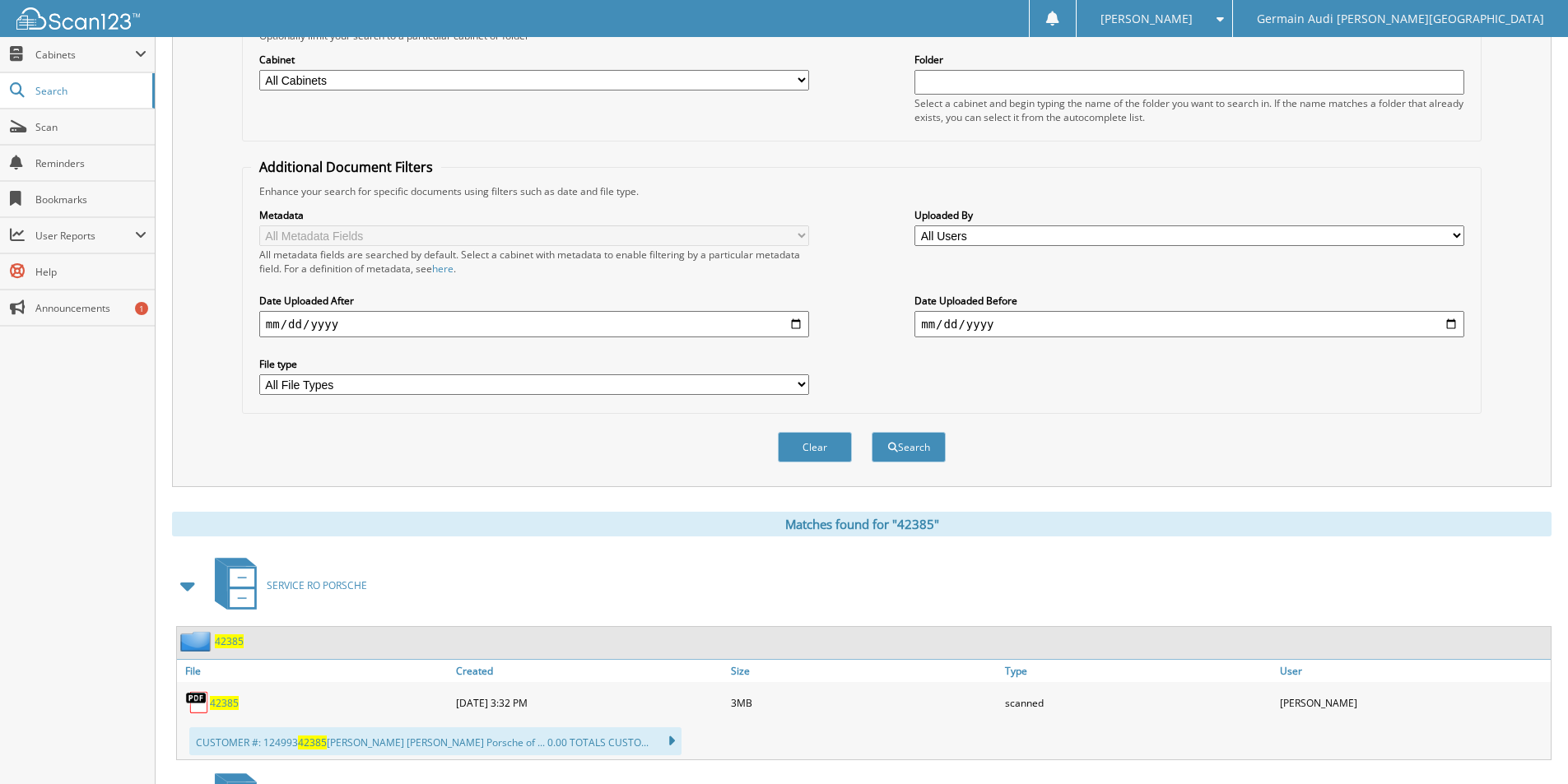
scroll to position [0, 0]
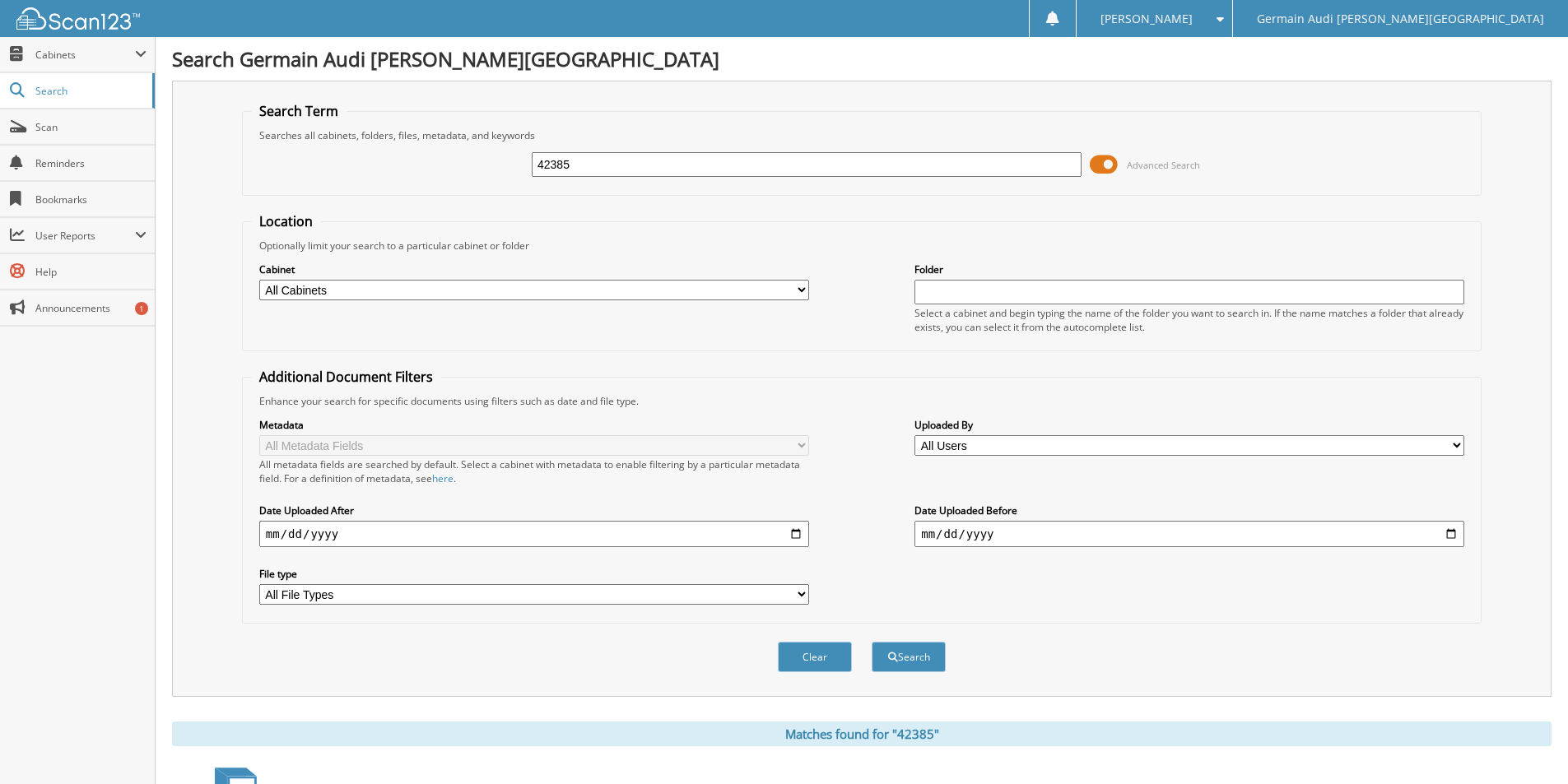
click at [572, 166] on input "42385" at bounding box center [806, 164] width 550 height 24
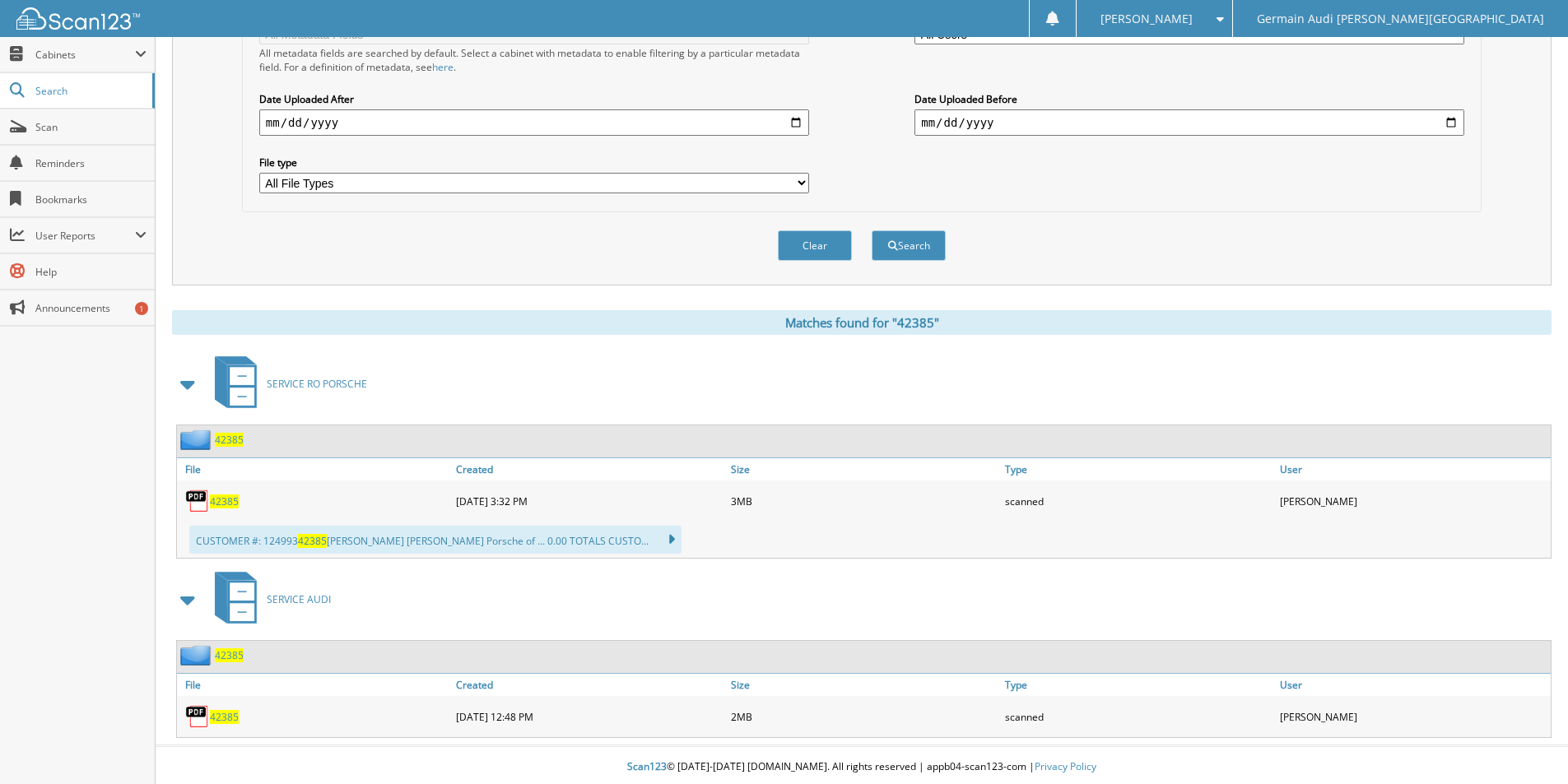
scroll to position [415, 0]
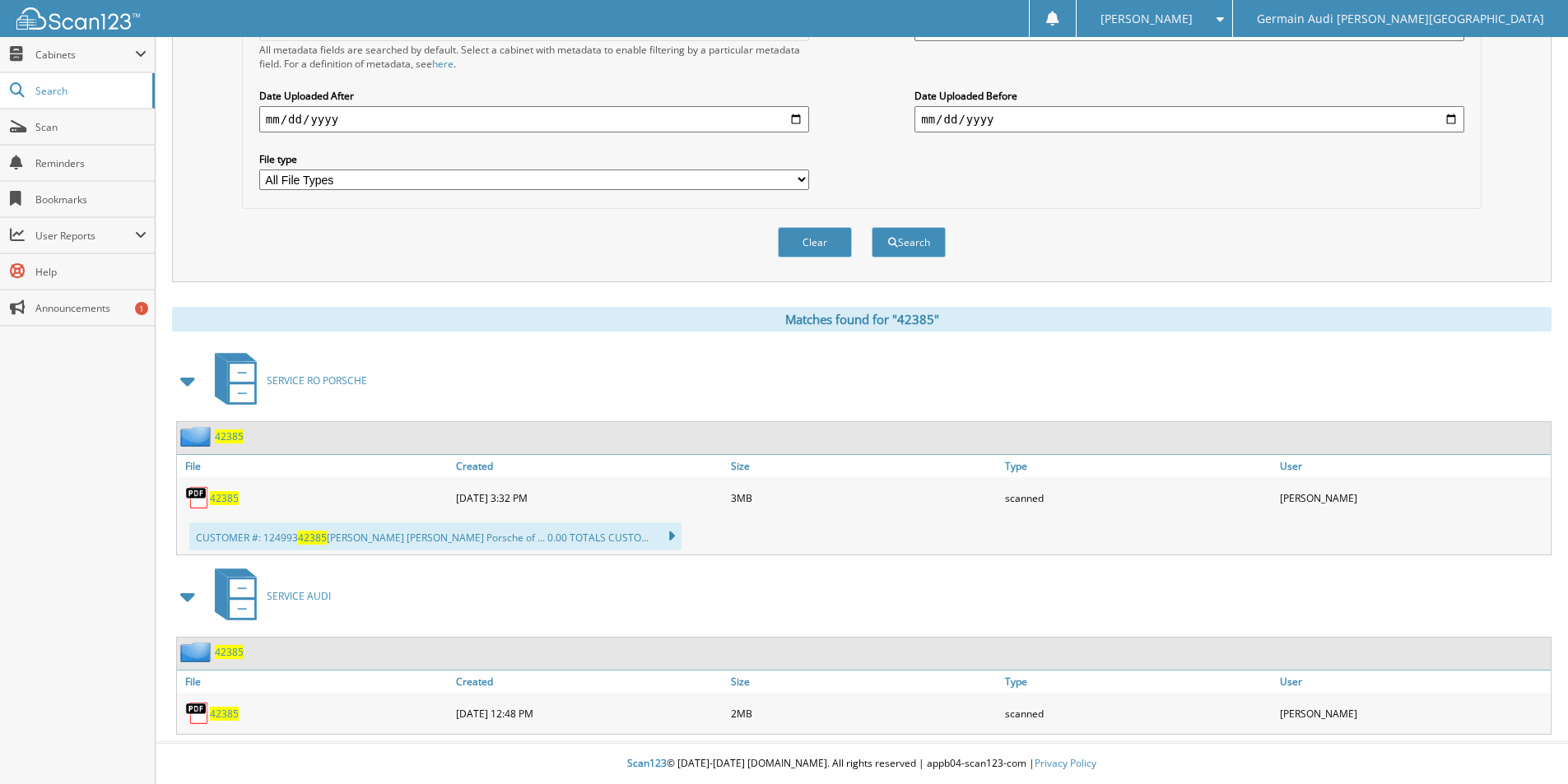
type input "42386"
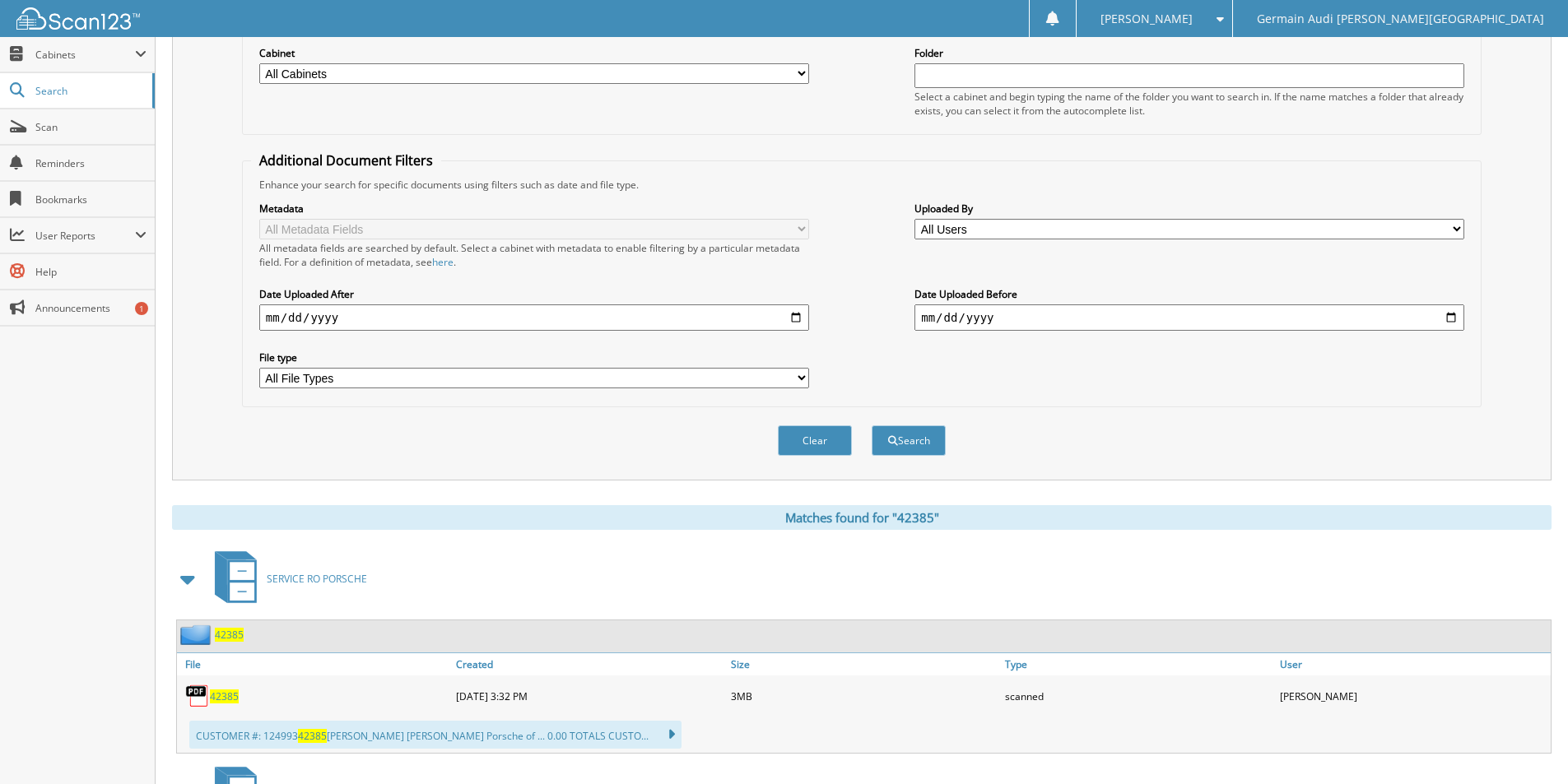
scroll to position [0, 0]
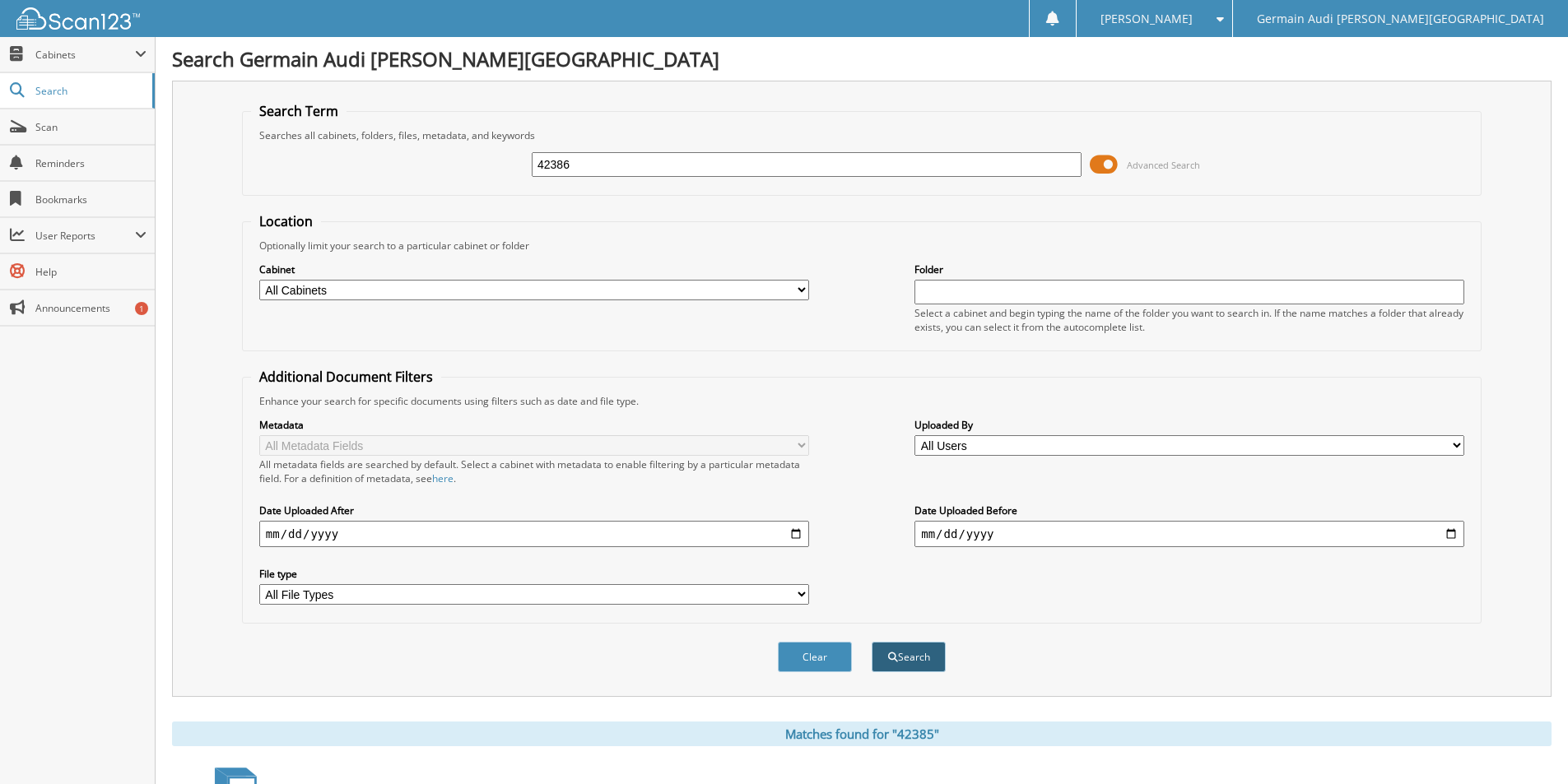
click at [935, 662] on button "Search" at bounding box center [908, 657] width 74 height 31
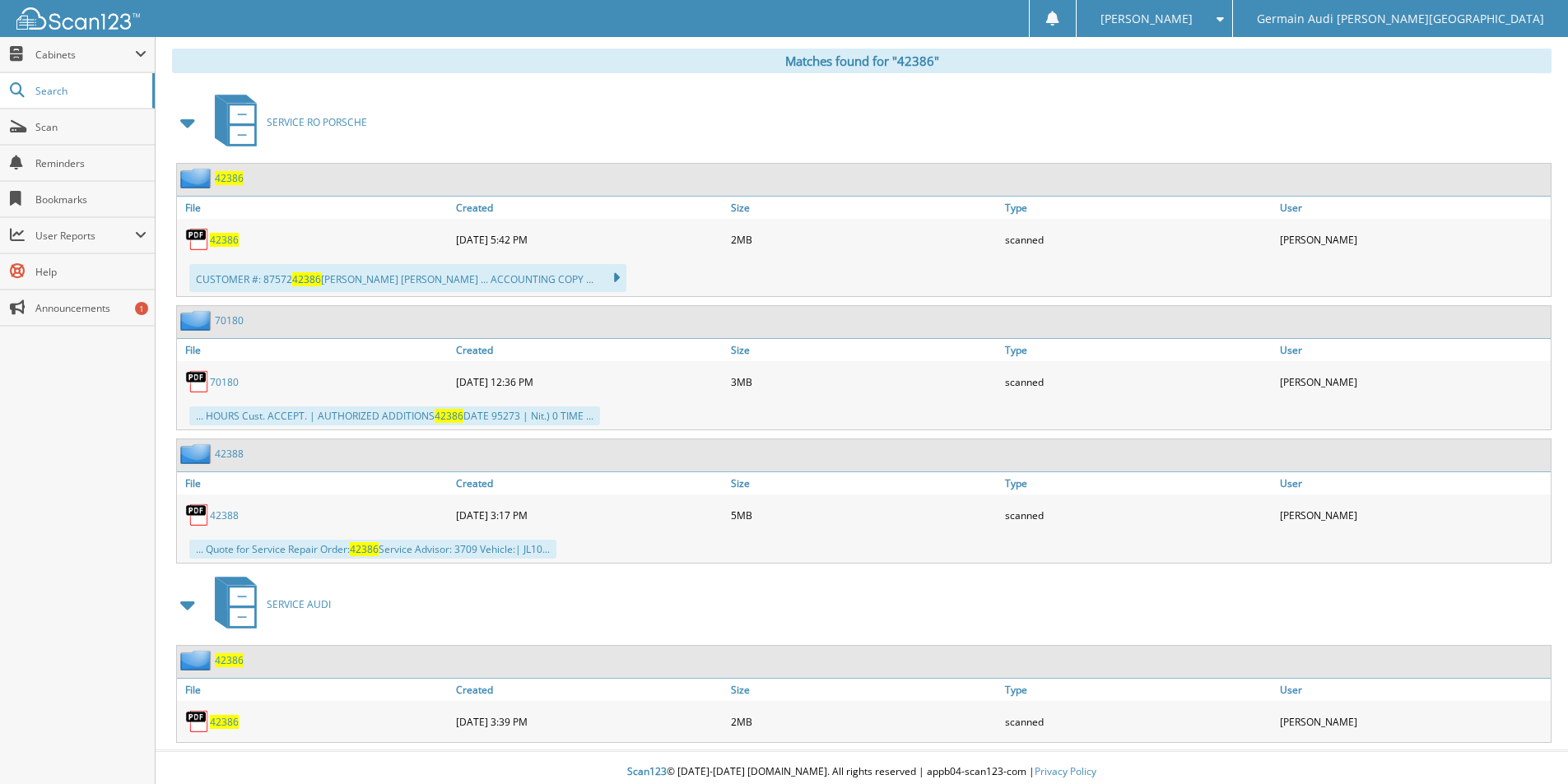
scroll to position [682, 0]
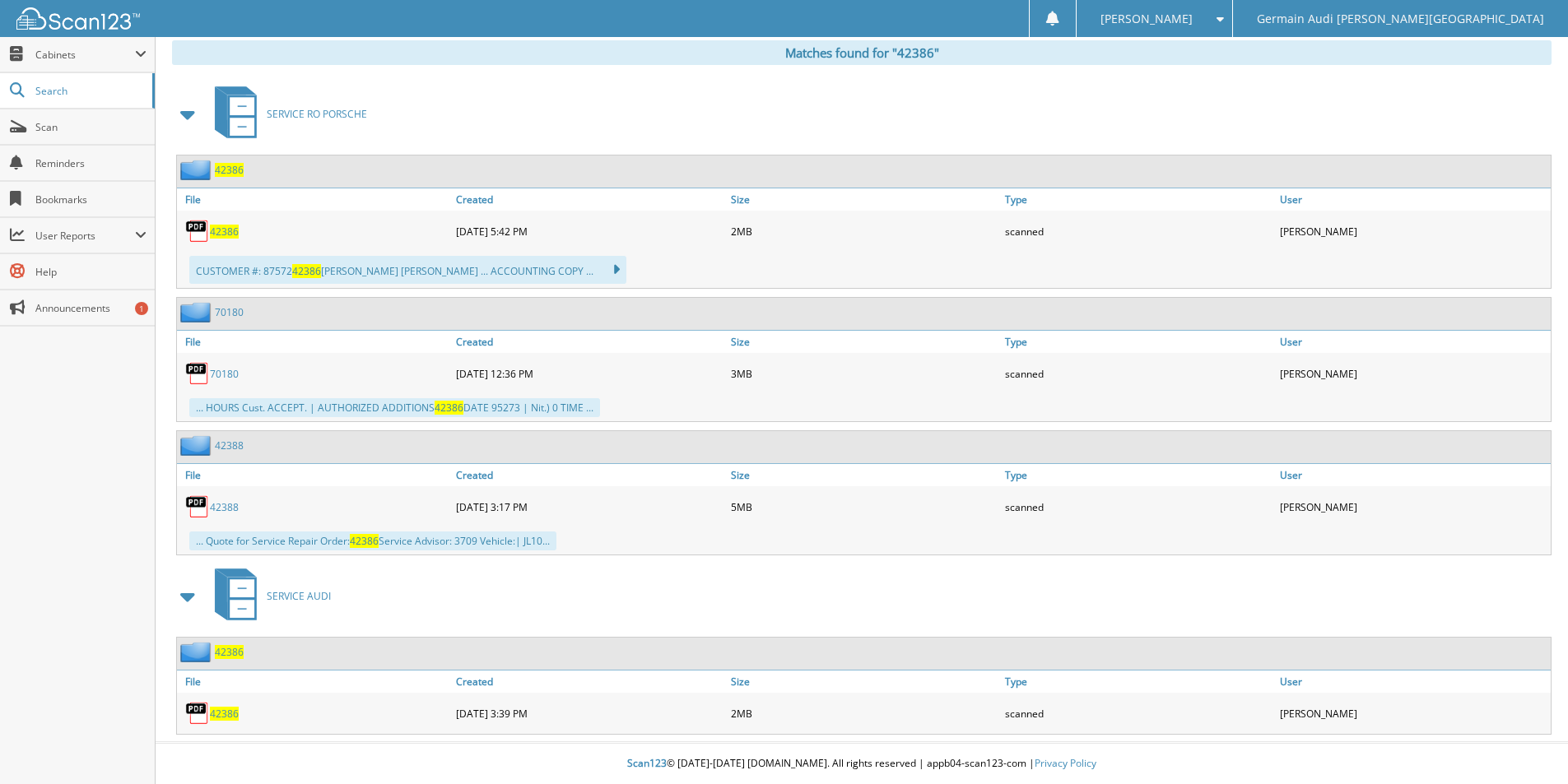
click at [236, 718] on span "42386" at bounding box center [224, 713] width 29 height 14
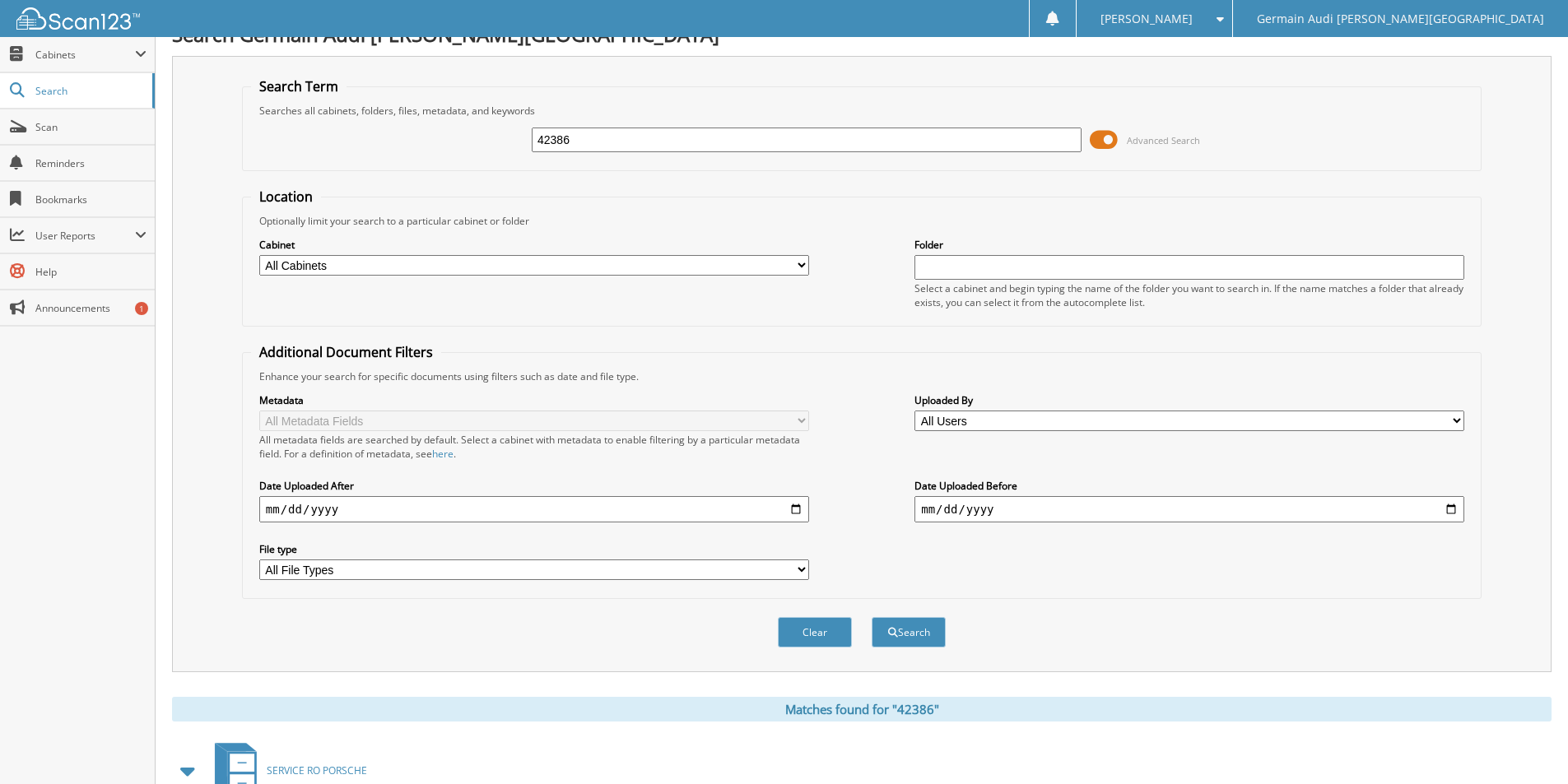
scroll to position [24, 0]
click at [588, 143] on input "42386" at bounding box center [806, 141] width 550 height 24
type input "42243"
click at [872, 618] on button "Search" at bounding box center [908, 633] width 74 height 31
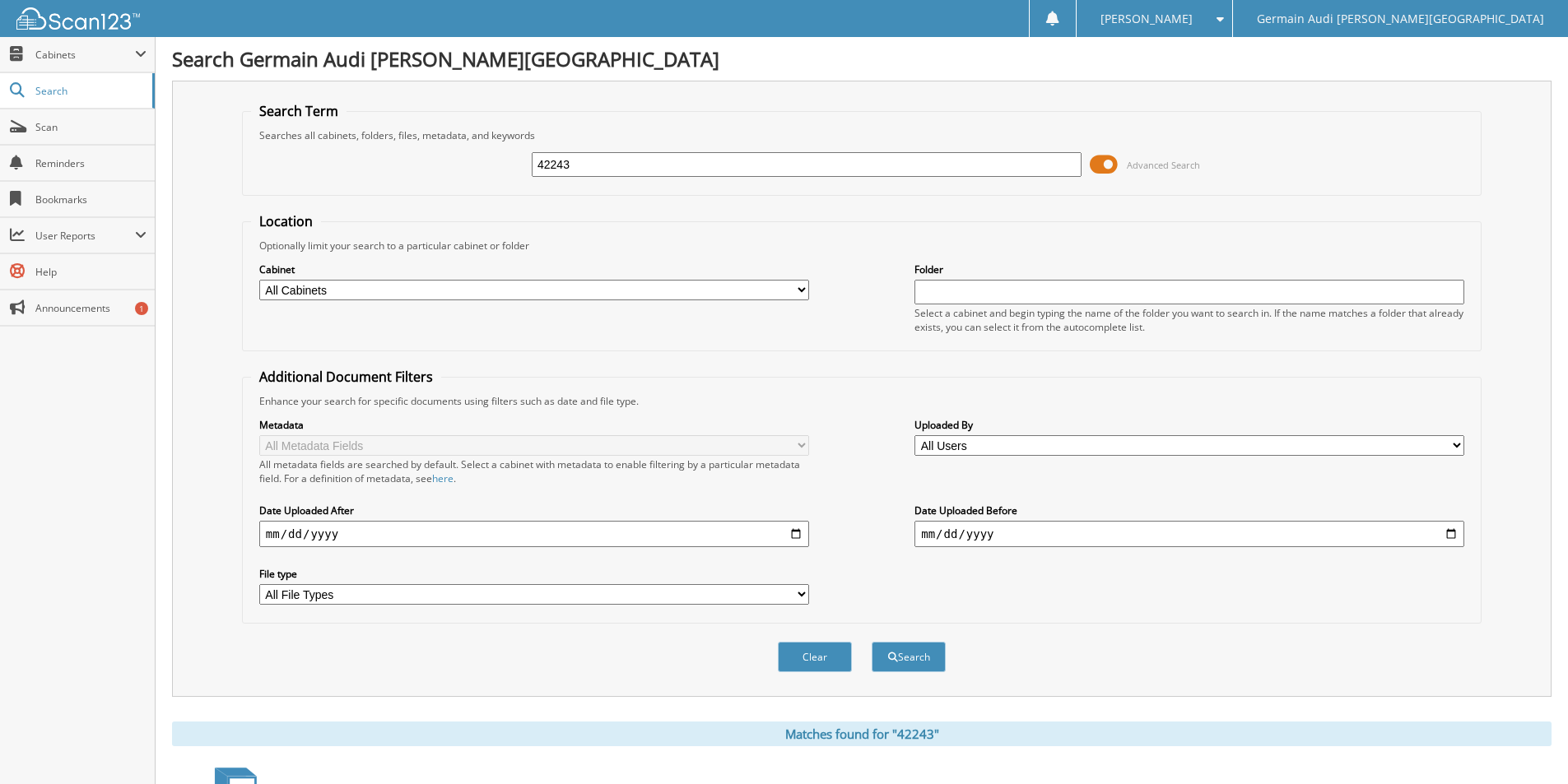
click at [597, 164] on input "42243" at bounding box center [806, 164] width 550 height 24
type input "42368"
click at [872, 642] on button "Search" at bounding box center [908, 657] width 74 height 31
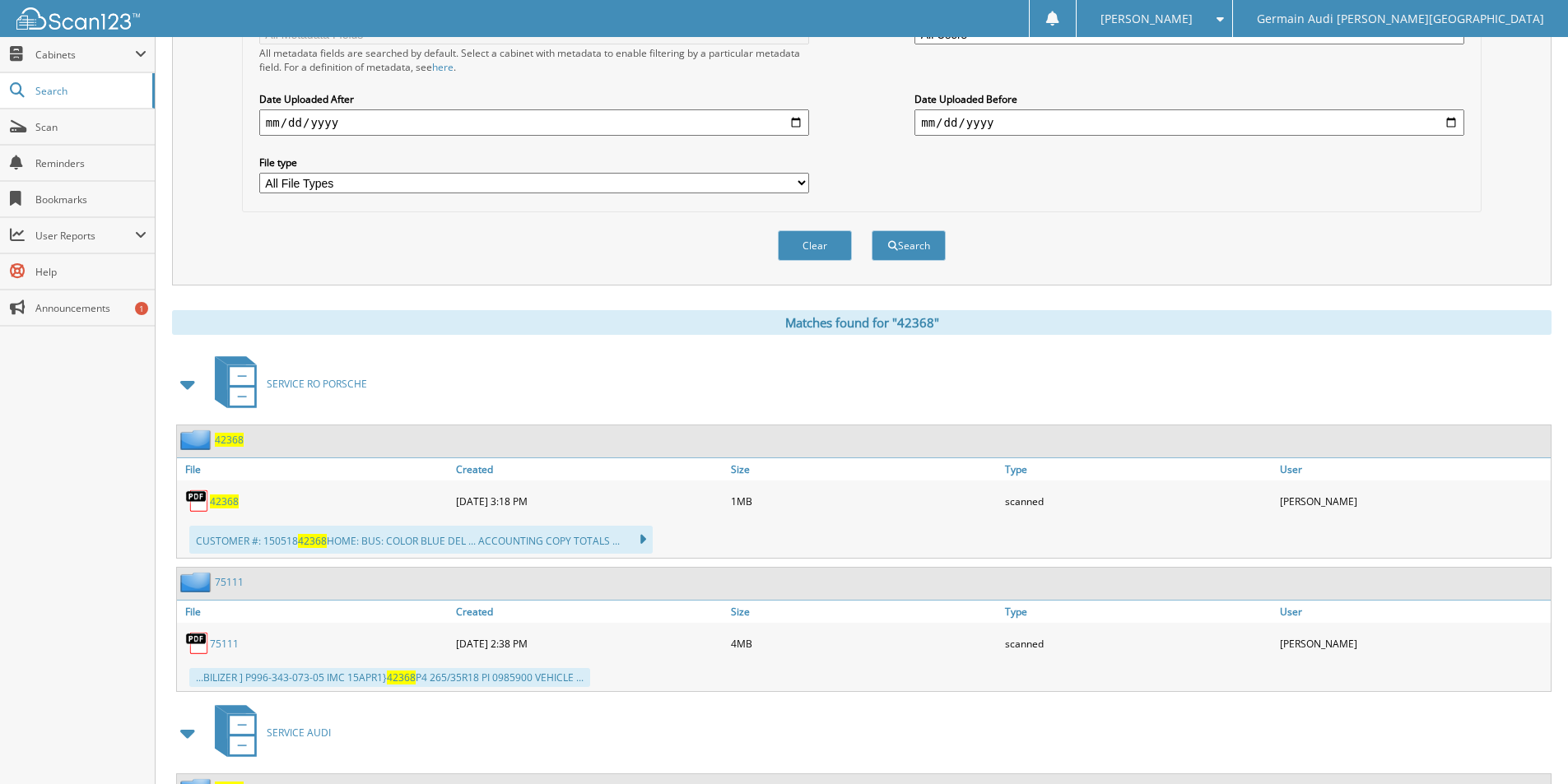
scroll to position [549, 0]
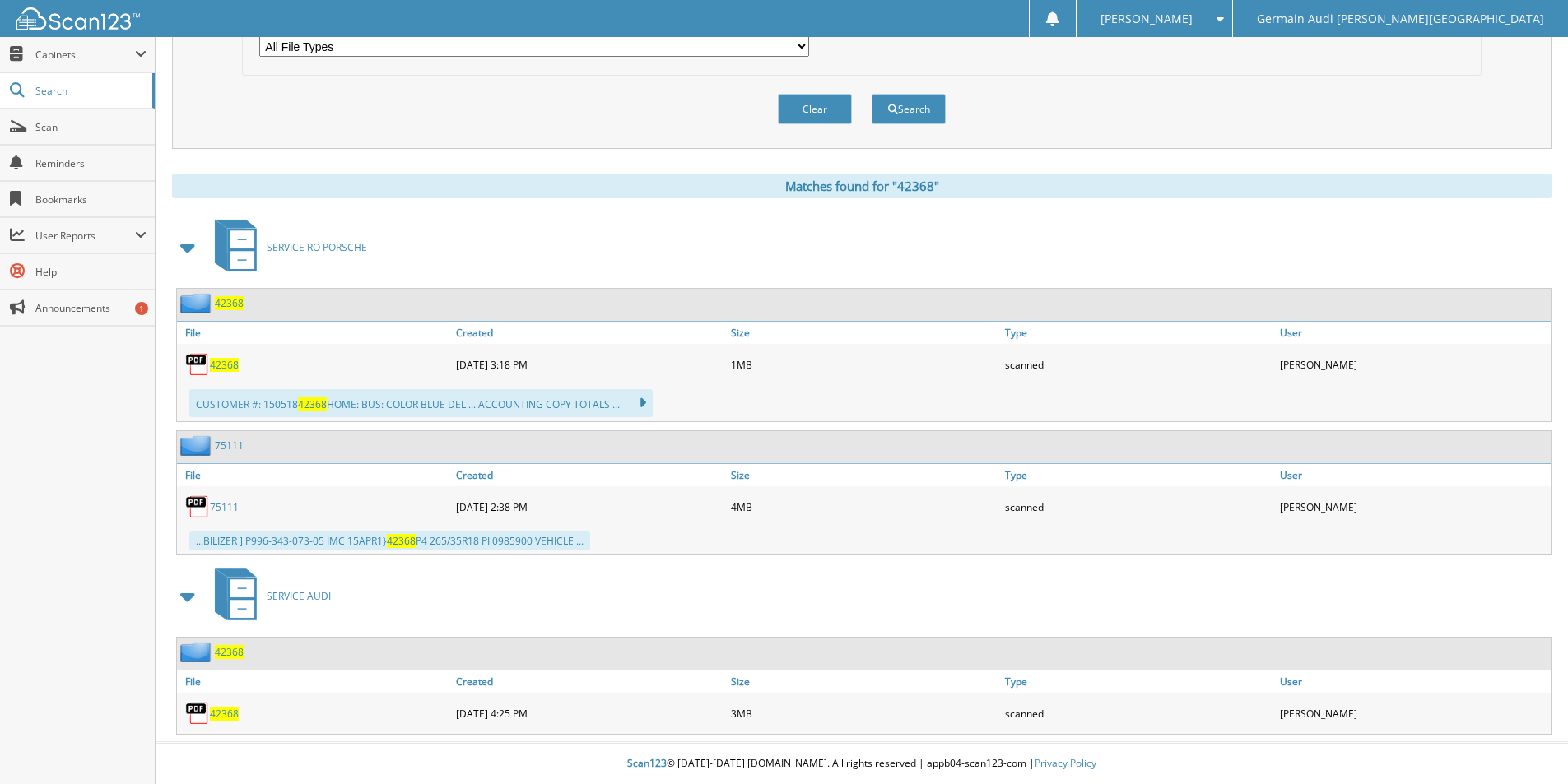
click at [216, 714] on span "42368" at bounding box center [224, 713] width 29 height 14
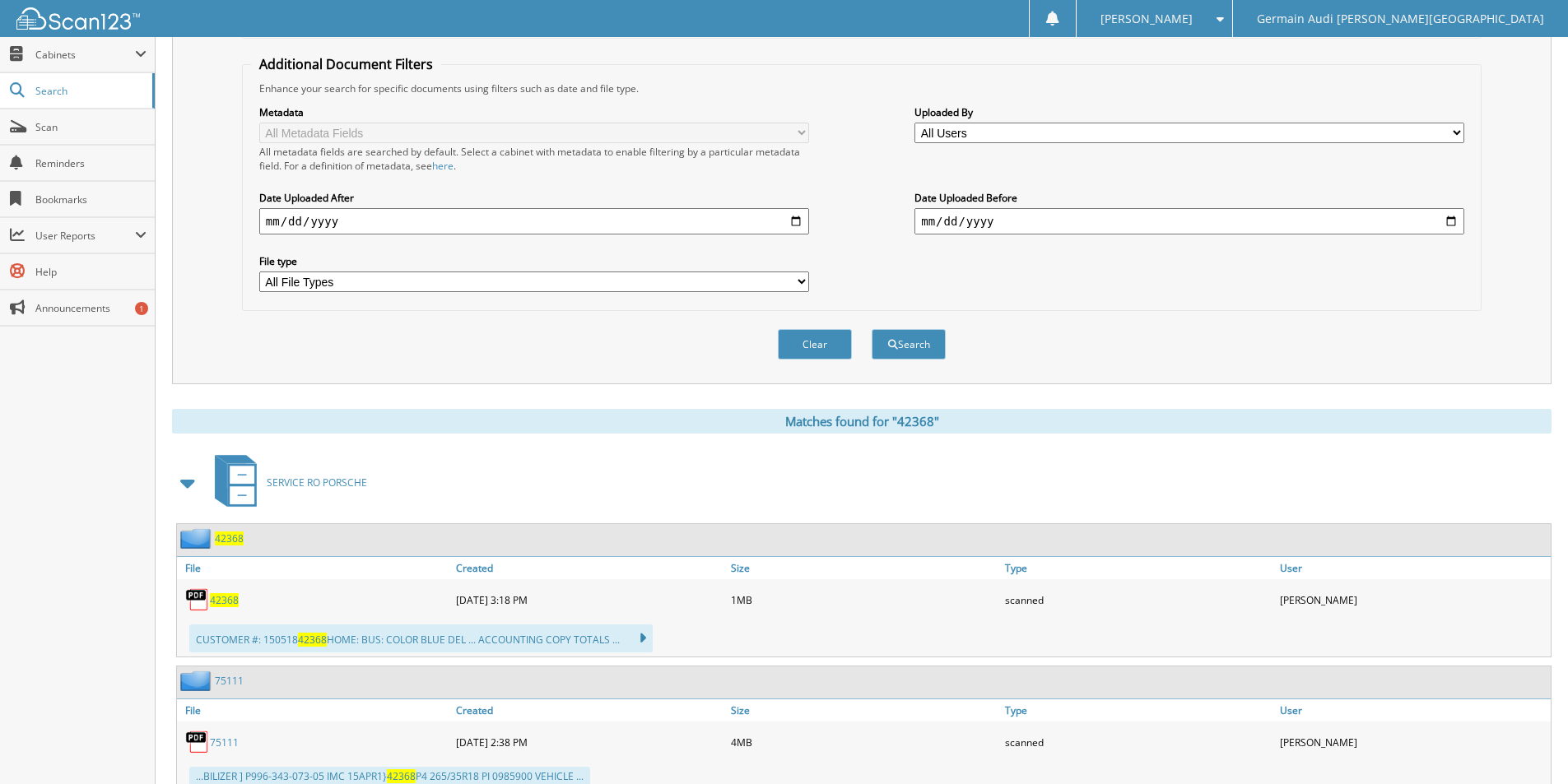
scroll to position [0, 0]
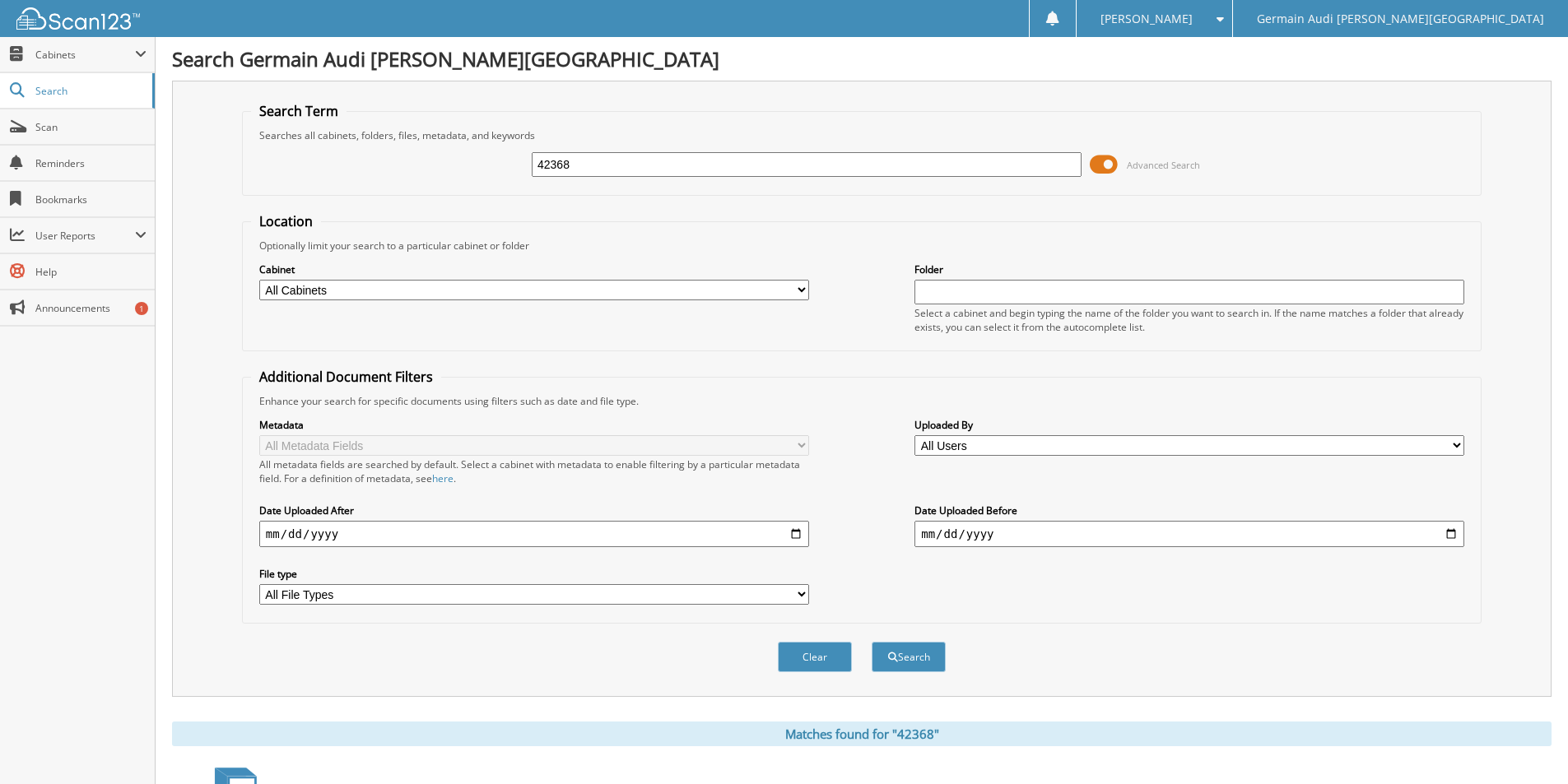
click at [595, 163] on input "42368" at bounding box center [806, 164] width 550 height 24
click at [595, 163] on input "42368" at bounding box center [806, 164] width 550 height 24
type input "42401"
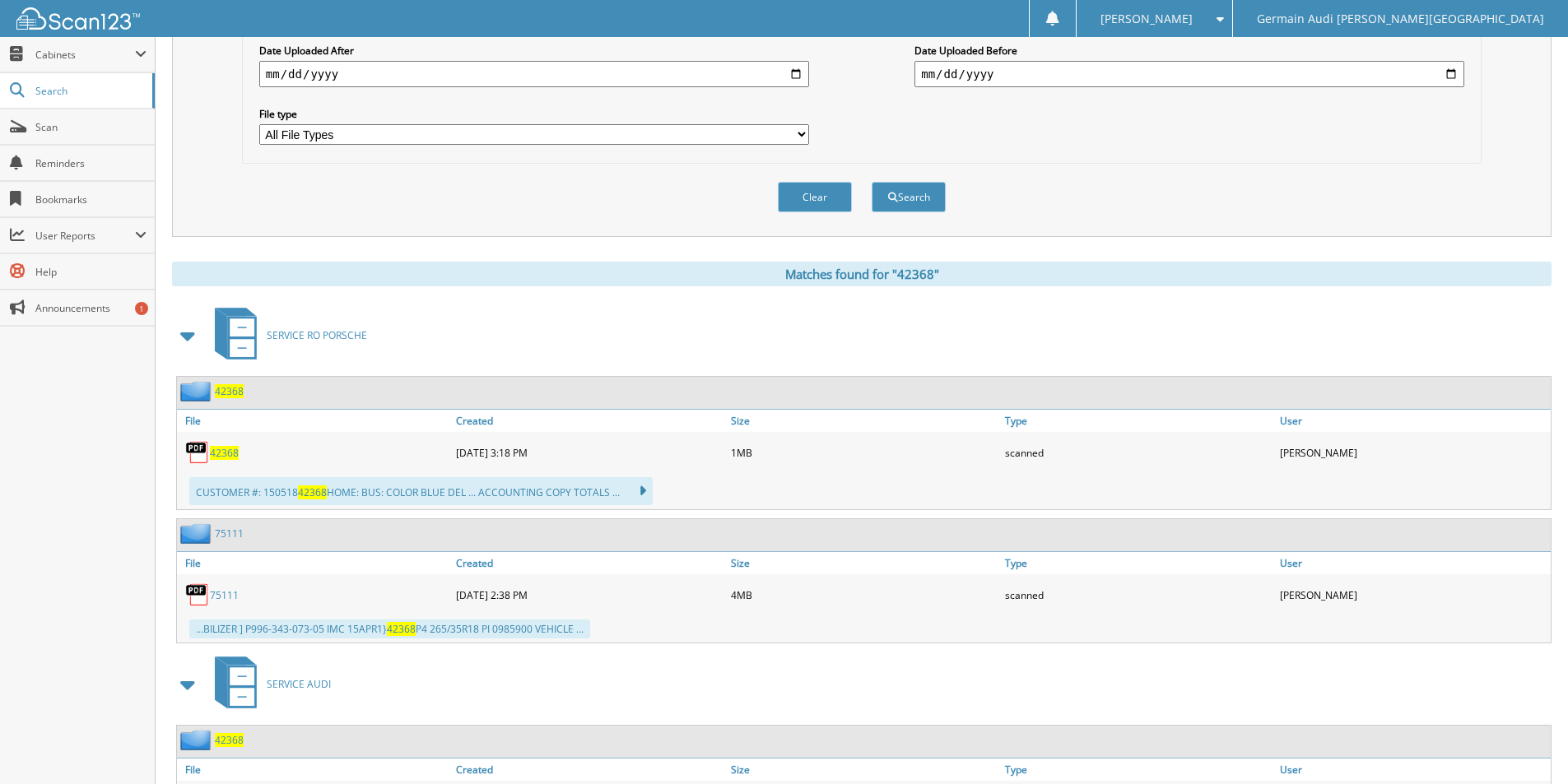
scroll to position [494, 0]
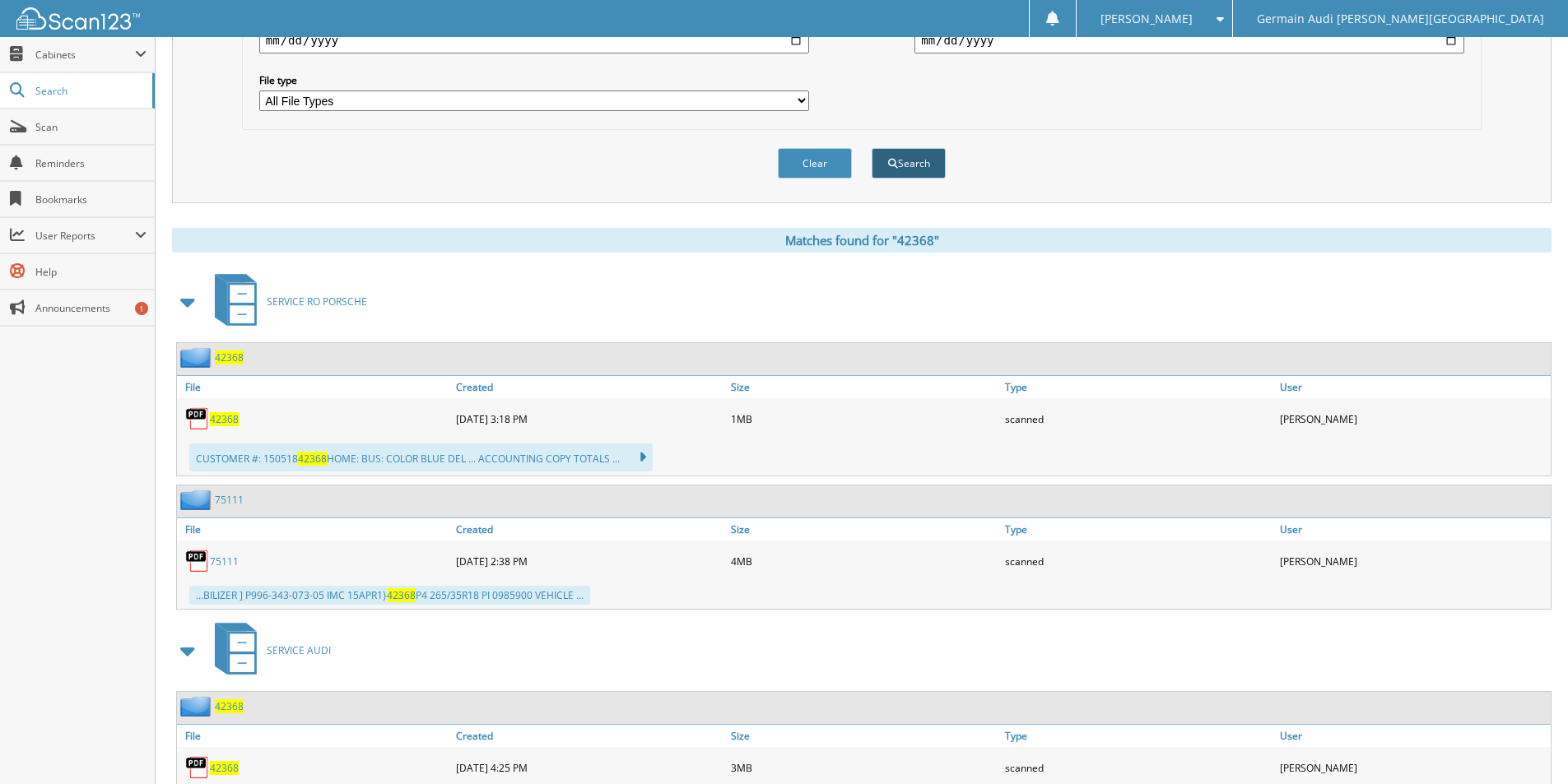
click at [904, 171] on button "Search" at bounding box center [908, 163] width 74 height 31
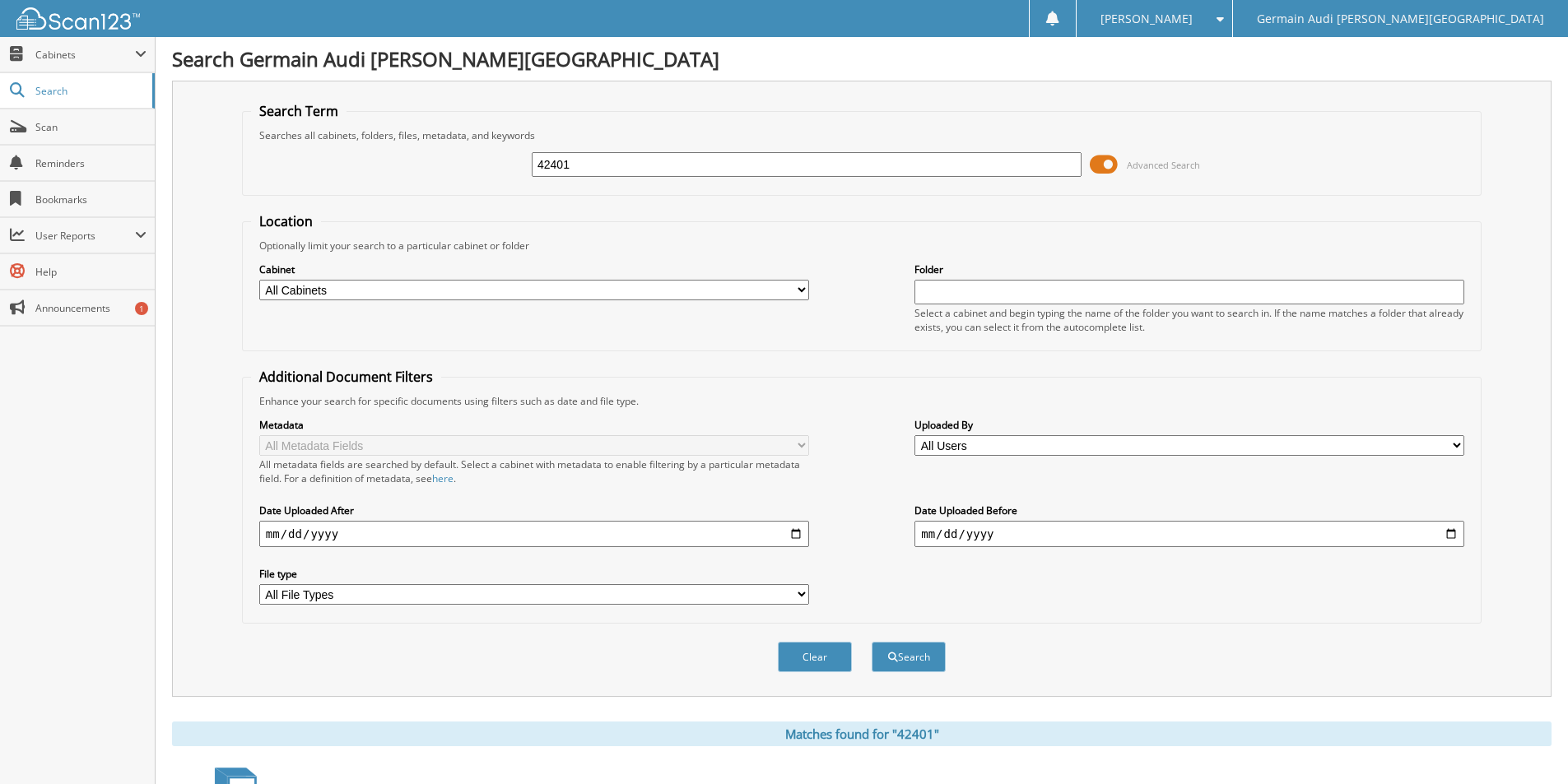
scroll to position [415, 0]
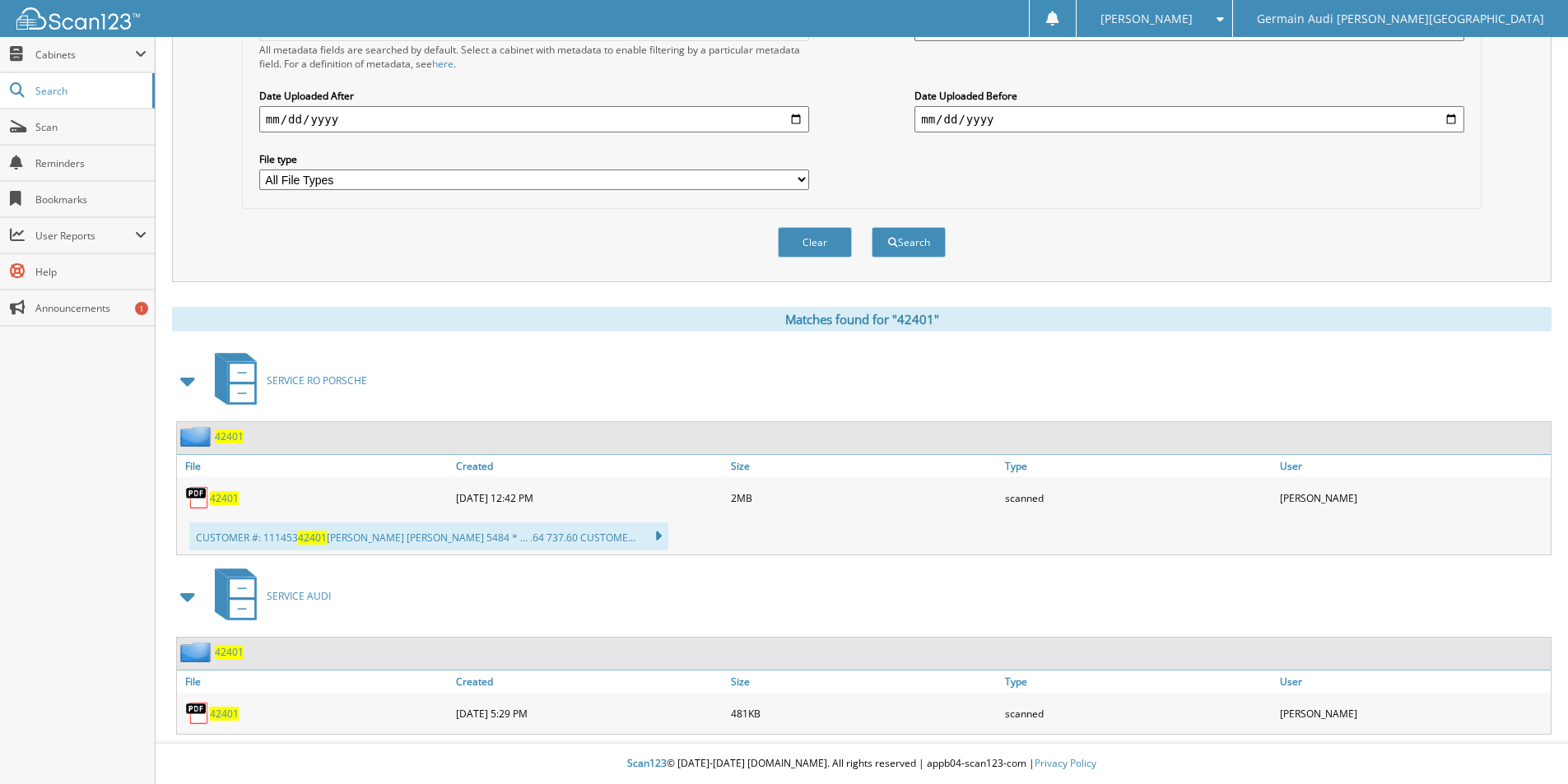
click at [228, 712] on span "42401" at bounding box center [224, 713] width 29 height 14
